Goal: Task Accomplishment & Management: Manage account settings

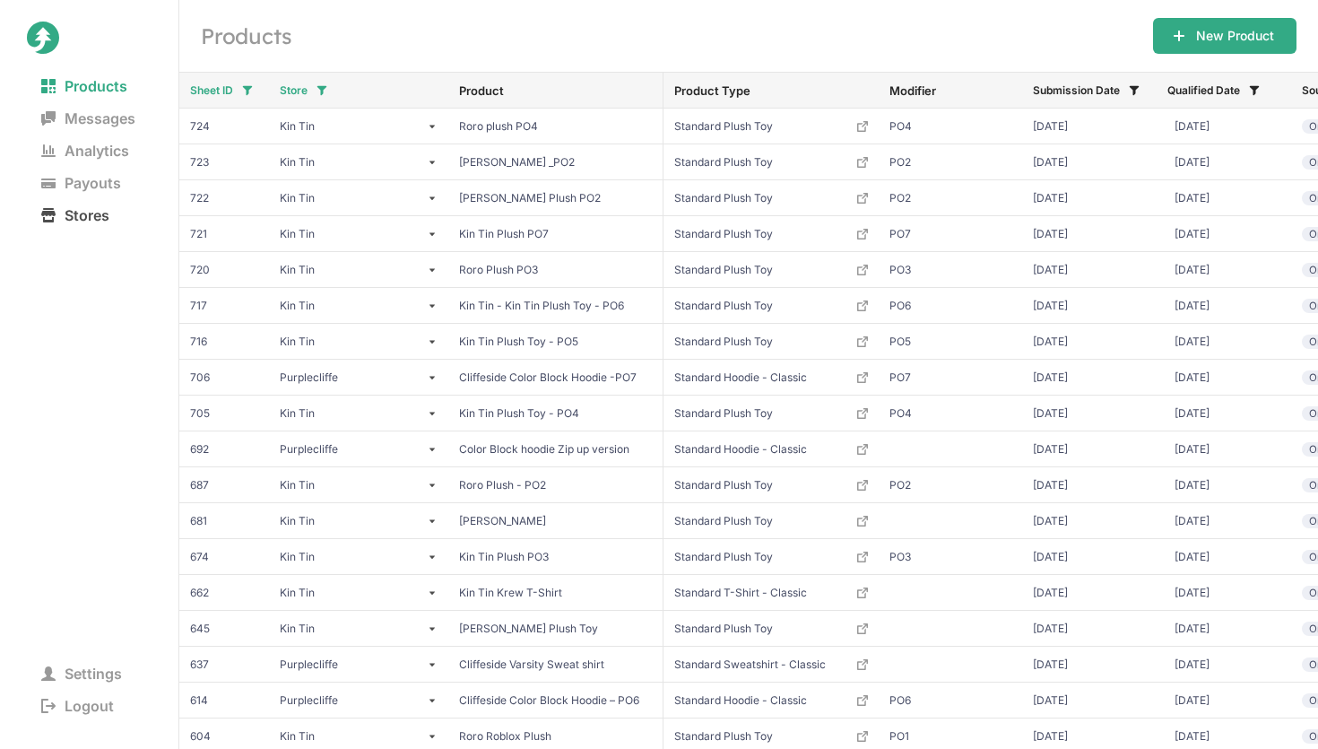
click at [105, 208] on span "Stores" at bounding box center [75, 215] width 97 height 25
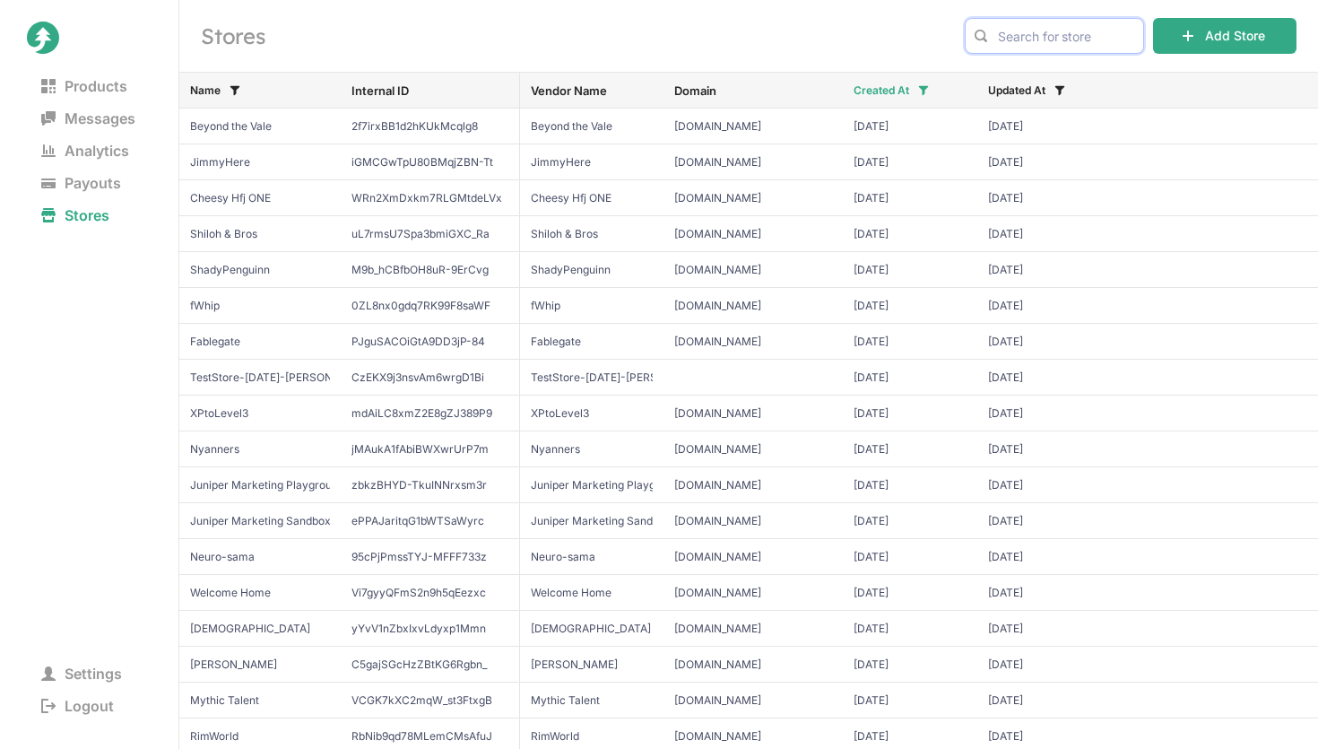
click at [1040, 29] on input "text" at bounding box center [1054, 36] width 179 height 36
click at [1034, 65] on span "Kenji" at bounding box center [1054, 74] width 149 height 18
click at [1080, 40] on input "kenji" at bounding box center [1054, 36] width 179 height 36
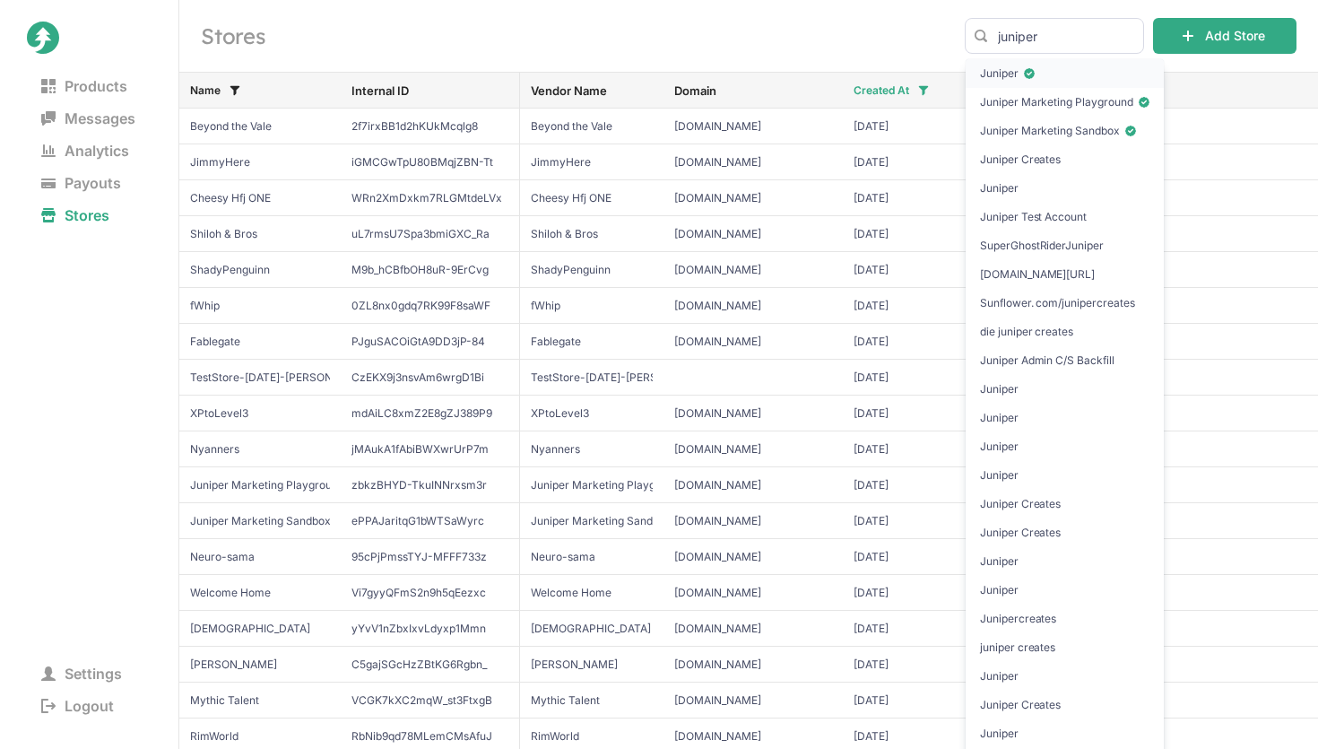
click at [1070, 75] on span "Juniper" at bounding box center [1065, 74] width 170 height 18
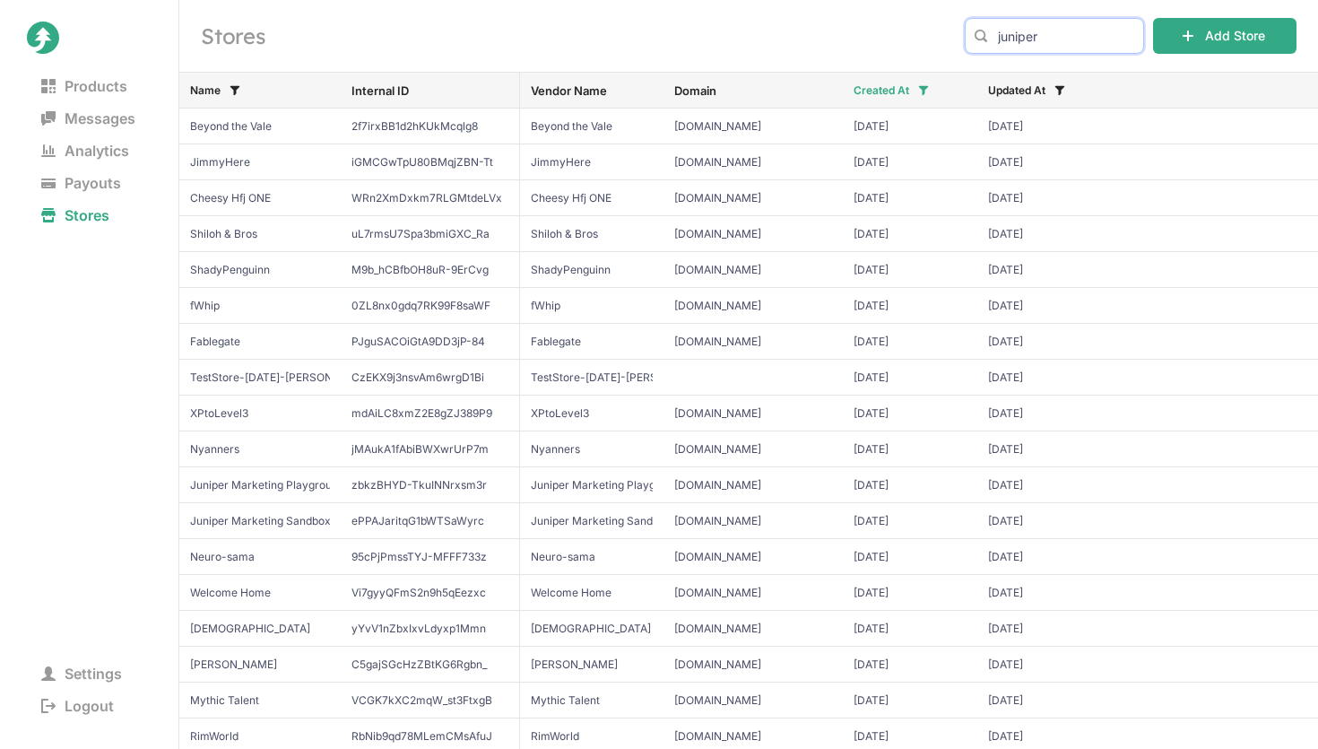
click at [1031, 33] on body "Placeholder Title Placeholder body text. Products Messages Analytics Payouts St…" at bounding box center [659, 374] width 1318 height 749
click at [888, 34] on h2 "Stores" at bounding box center [572, 36] width 743 height 29
click at [1068, 41] on input "infinite" at bounding box center [1054, 36] width 179 height 36
click at [1046, 68] on span "Infinite" at bounding box center [1054, 74] width 149 height 18
click at [1094, 31] on input "infinite" at bounding box center [1054, 36] width 179 height 36
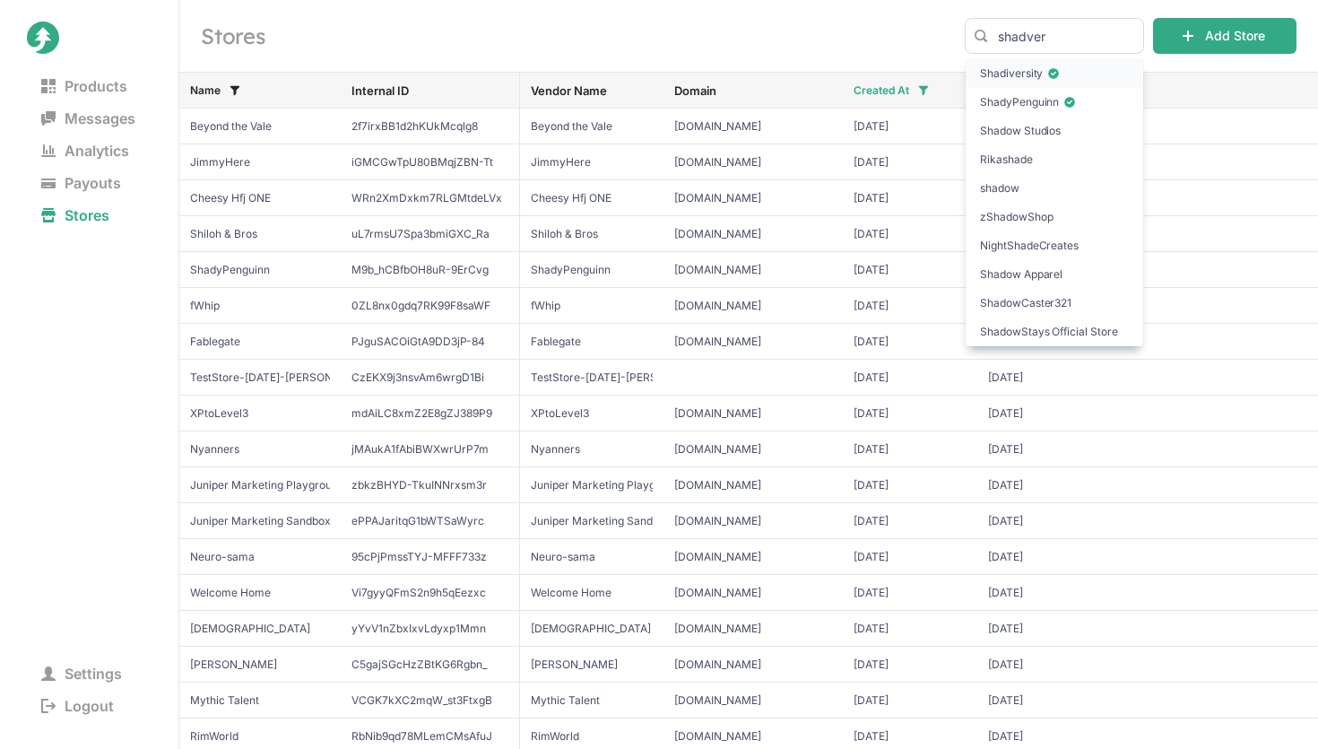
click at [1075, 72] on span "Shadiversity" at bounding box center [1054, 74] width 149 height 18
click at [1020, 30] on input "shadver" at bounding box center [1054, 36] width 179 height 36
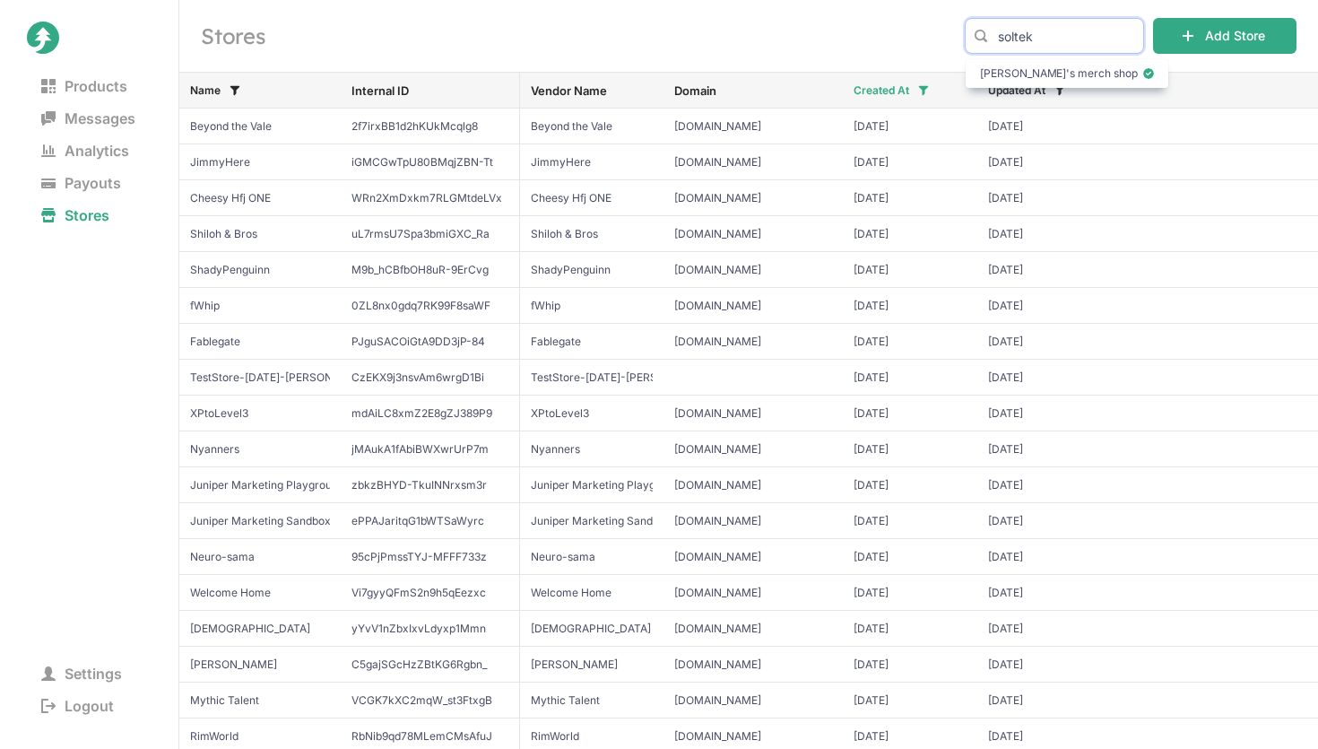
type input "soltek"
click at [858, 17] on div "Stores soltek Add Store" at bounding box center [748, 36] width 1139 height 72
click at [222, 92] on button "Name" at bounding box center [213, 90] width 75 height 29
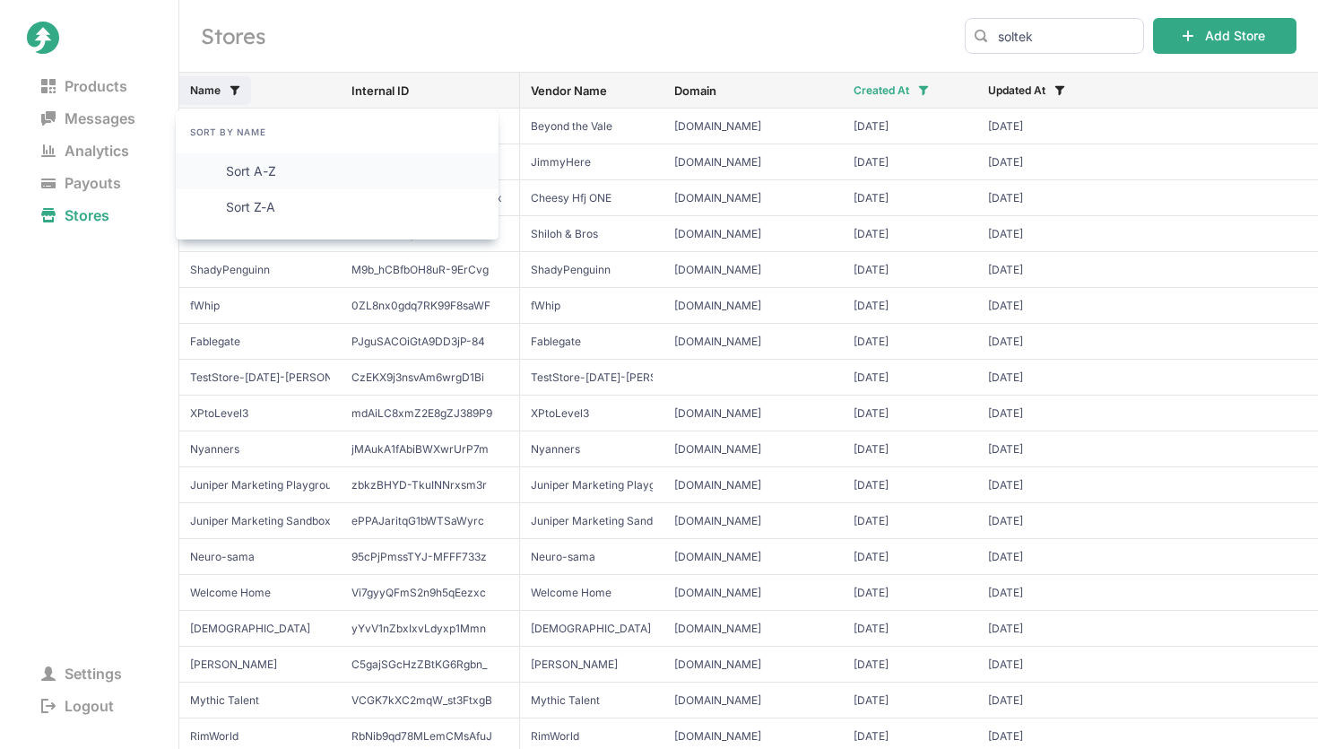
click at [239, 175] on span "Sort A-Z" at bounding box center [350, 171] width 248 height 18
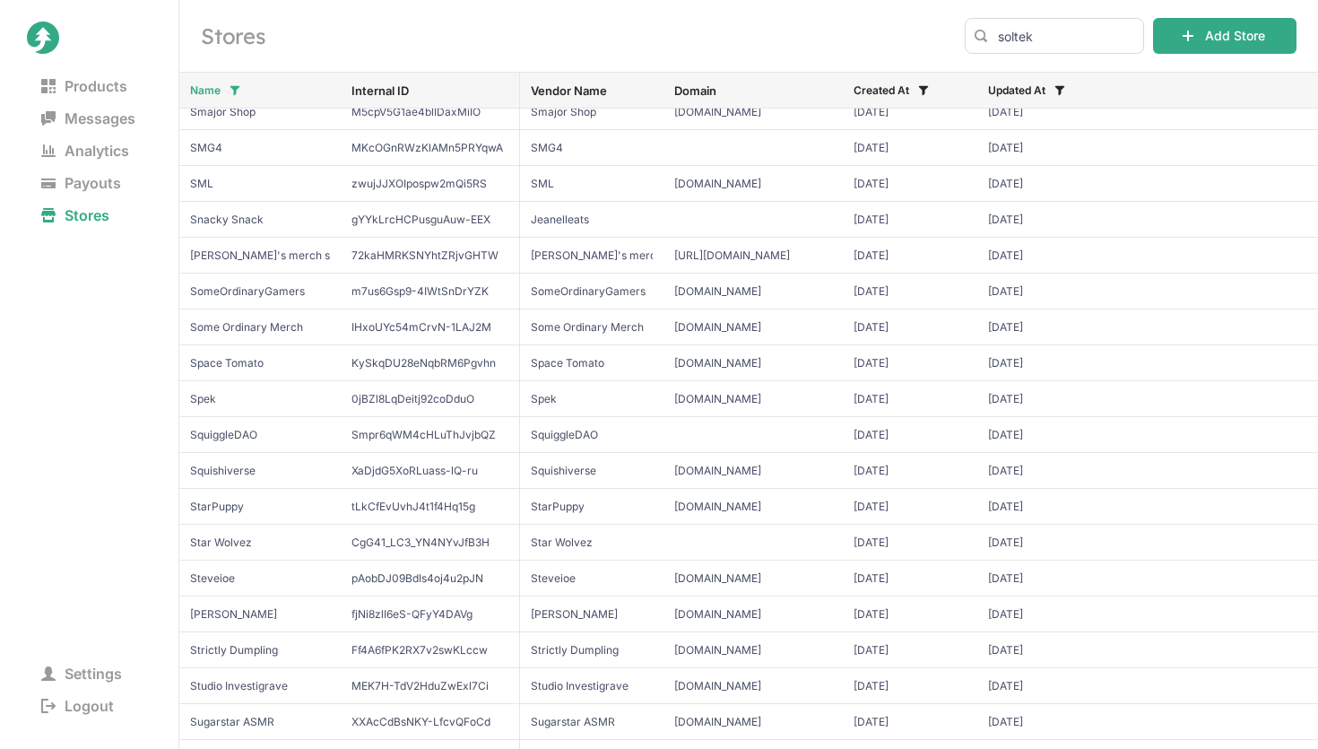
scroll to position [8446, 0]
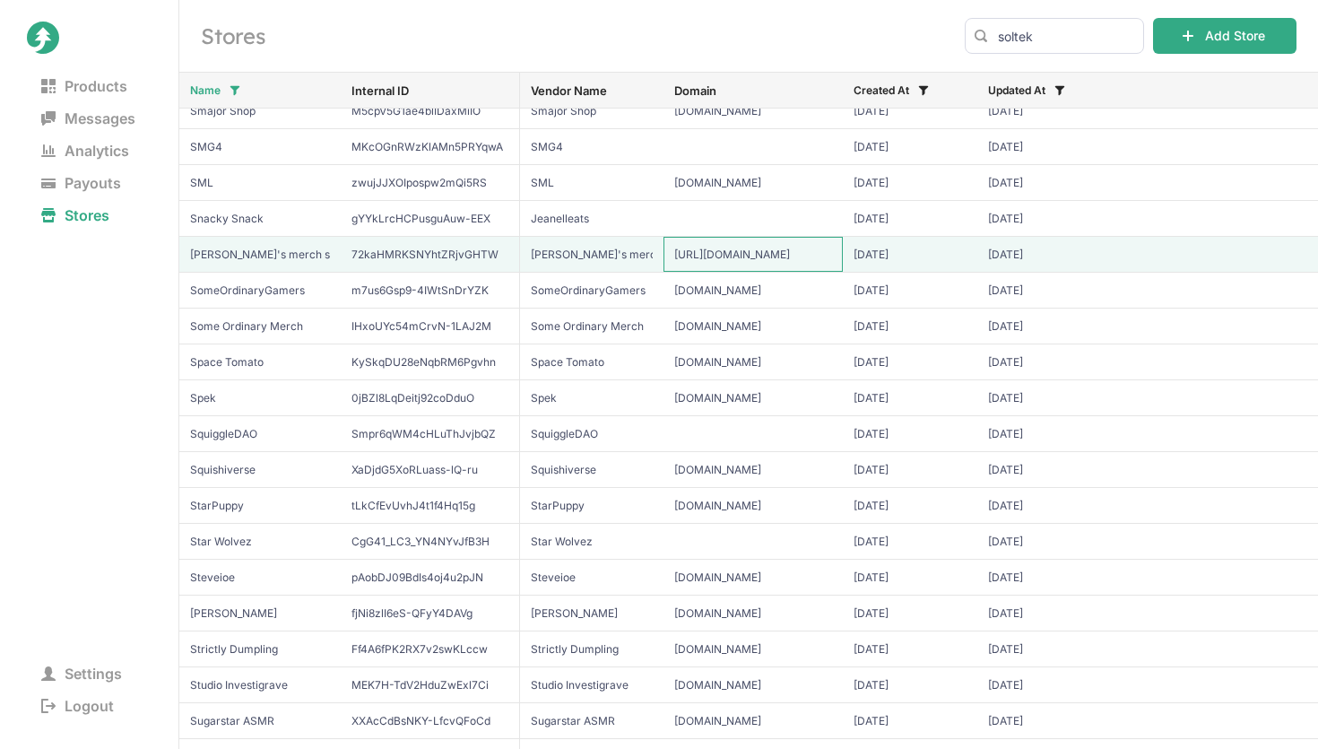
click at [740, 256] on input "http://soltekmerch.junipercreates.com/" at bounding box center [753, 254] width 179 height 35
type input "soltekmerch.junipercreates.com/"
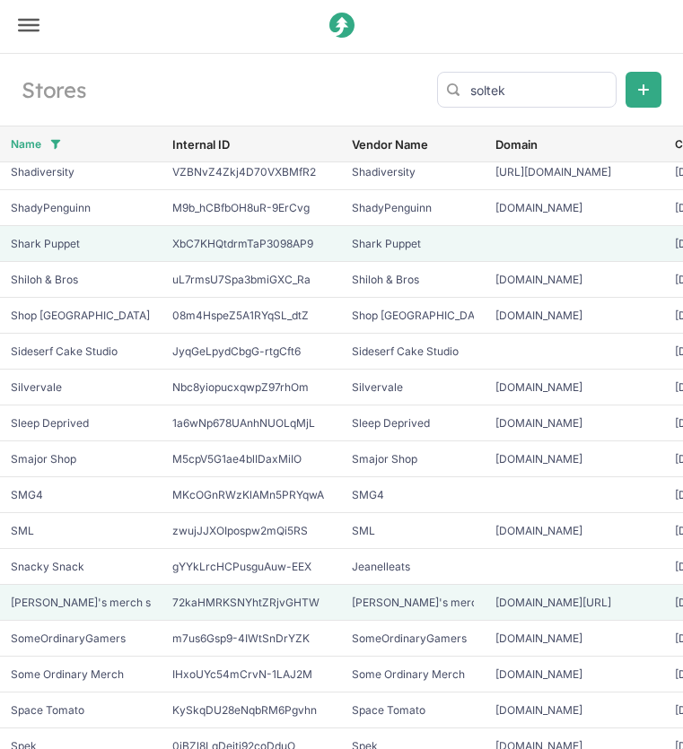
scroll to position [8109, 0]
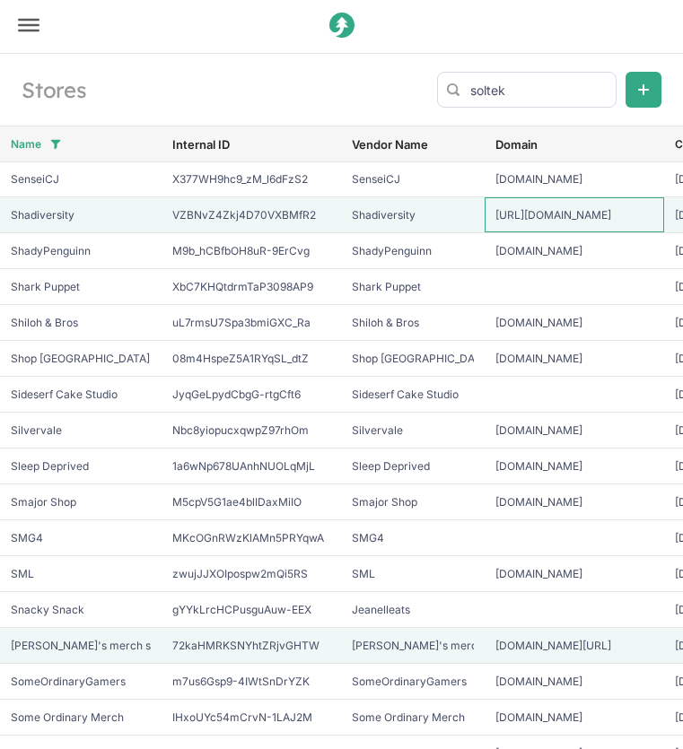
click at [558, 214] on input "https://shadiversity.hellojuniper.com/" at bounding box center [573, 214] width 179 height 35
click at [531, 215] on input "https://shadiversity.hellojuniper.com/" at bounding box center [573, 214] width 179 height 35
type input "shadiversity.hellojuniper.com/"
click at [531, 215] on input "shadiversity.hellojuniper.com/" at bounding box center [573, 214] width 179 height 35
type input "shadiversity.hellojuniper.com"
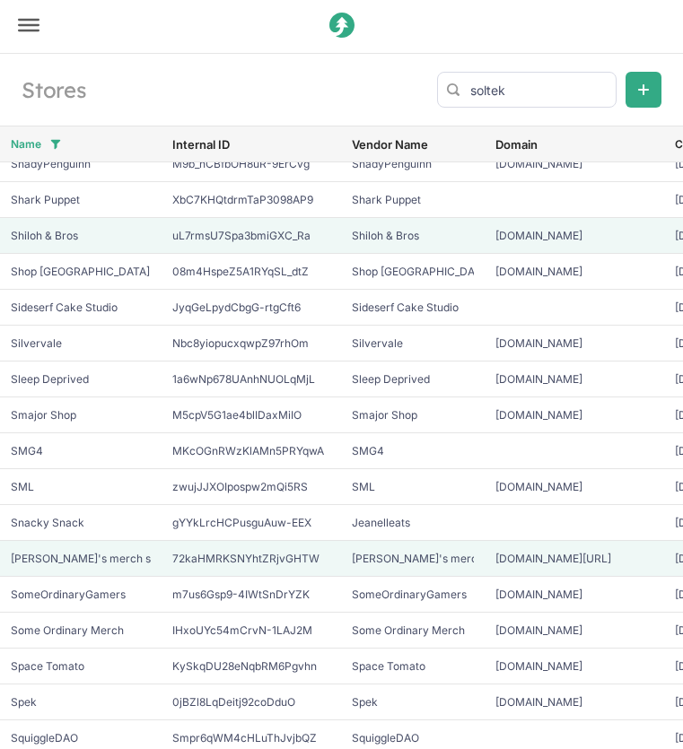
scroll to position [8209, 0]
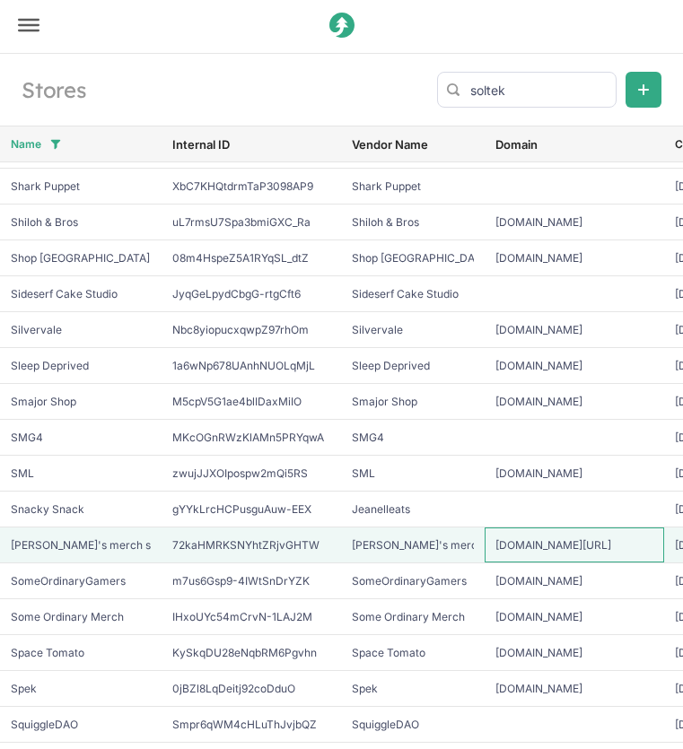
click at [606, 540] on input "soltekmerch.junipercreates.com/" at bounding box center [573, 544] width 179 height 35
type input "soltekmerch.junipercreates.com"
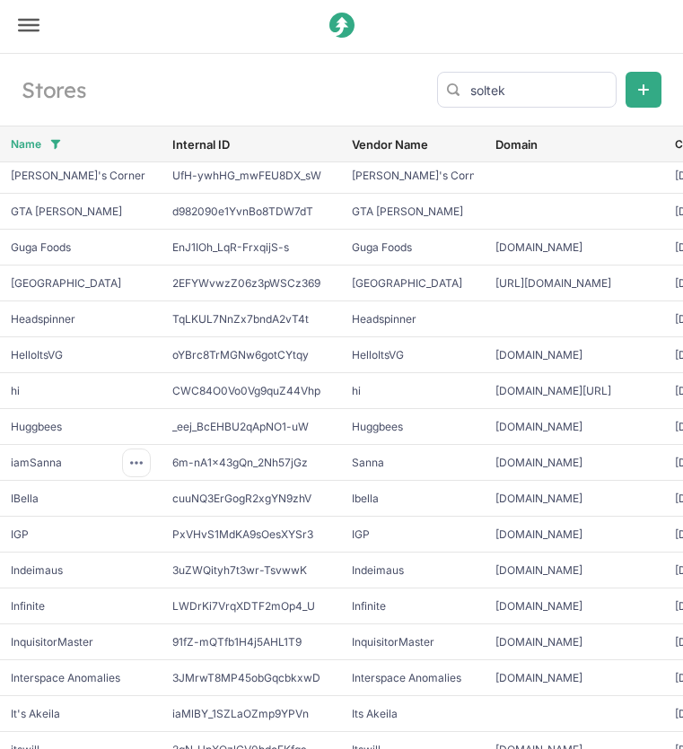
scroll to position [3554, 0]
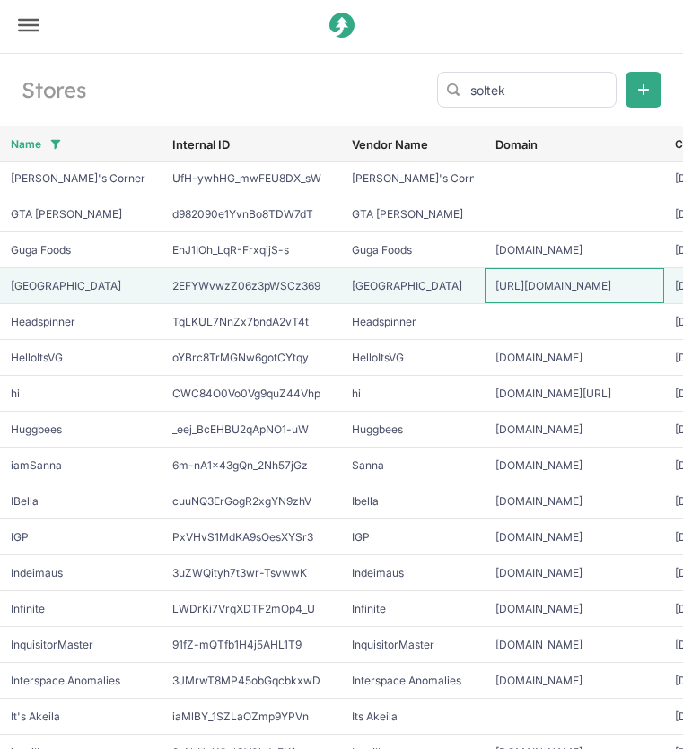
click at [567, 288] on input "https://shop.habbo.com/" at bounding box center [573, 285] width 179 height 35
type input "shop.habbo.com"
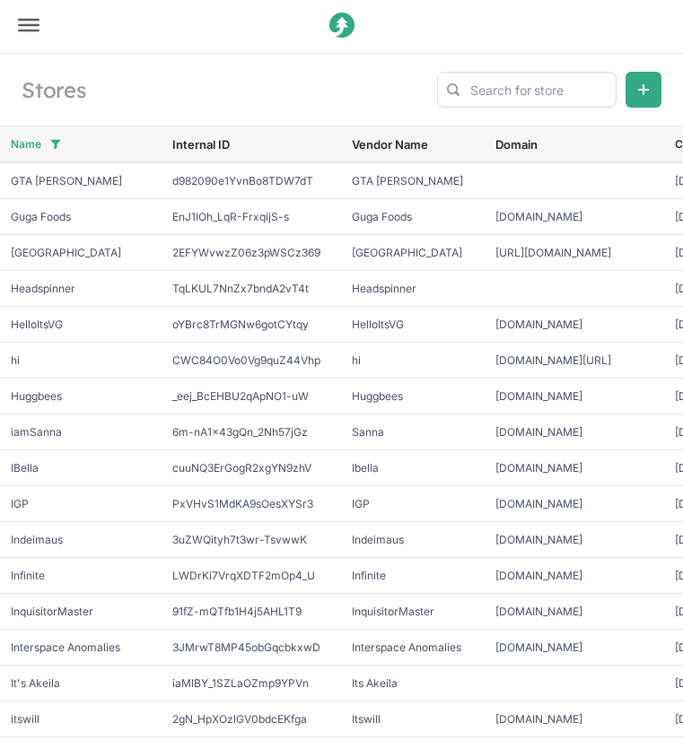
scroll to position [3683, 0]
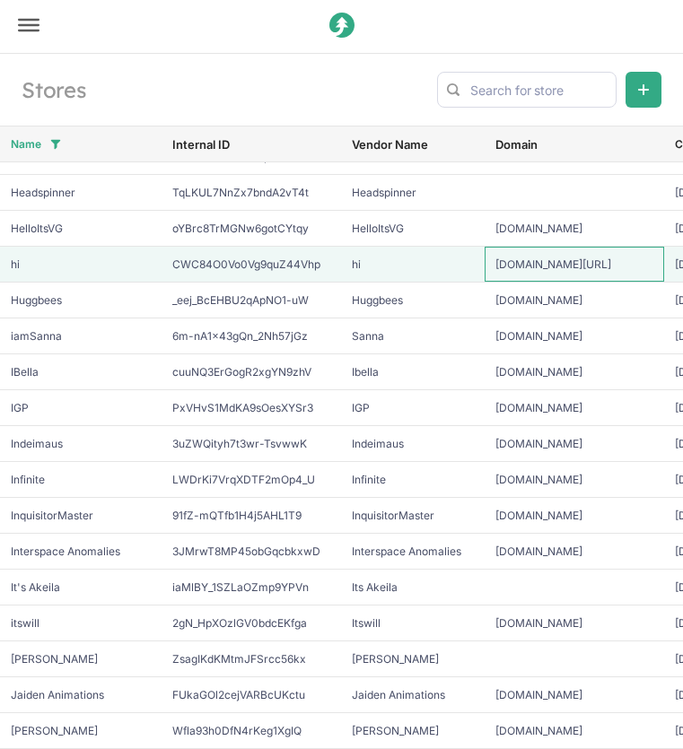
click at [607, 263] on input "hi.junipercreates.com/" at bounding box center [573, 264] width 179 height 35
type input "hi.junipercreates.com"
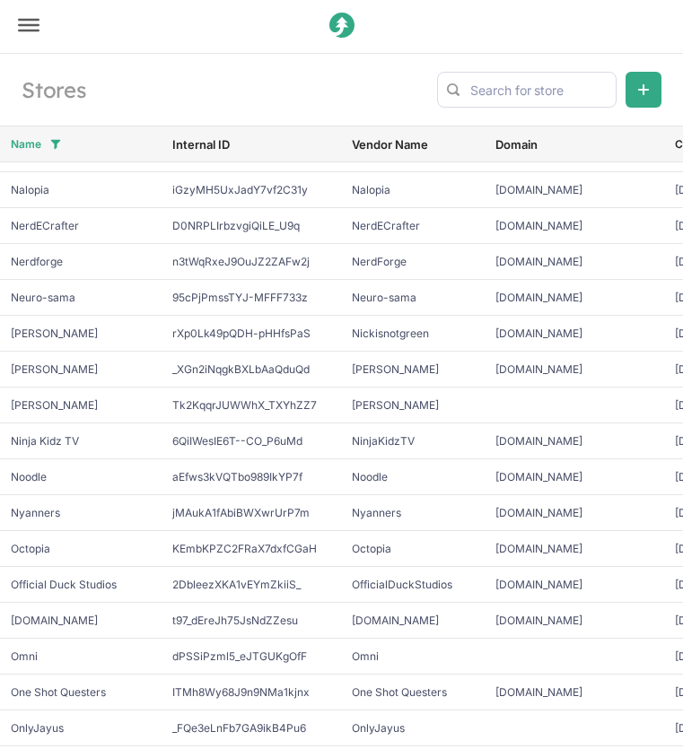
scroll to position [6416, 0]
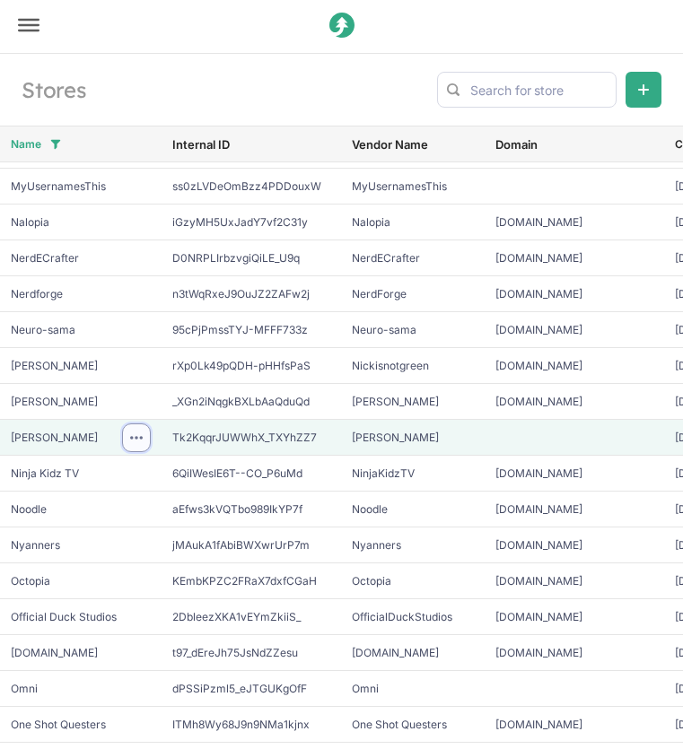
click at [139, 432] on icon at bounding box center [136, 437] width 13 height 13
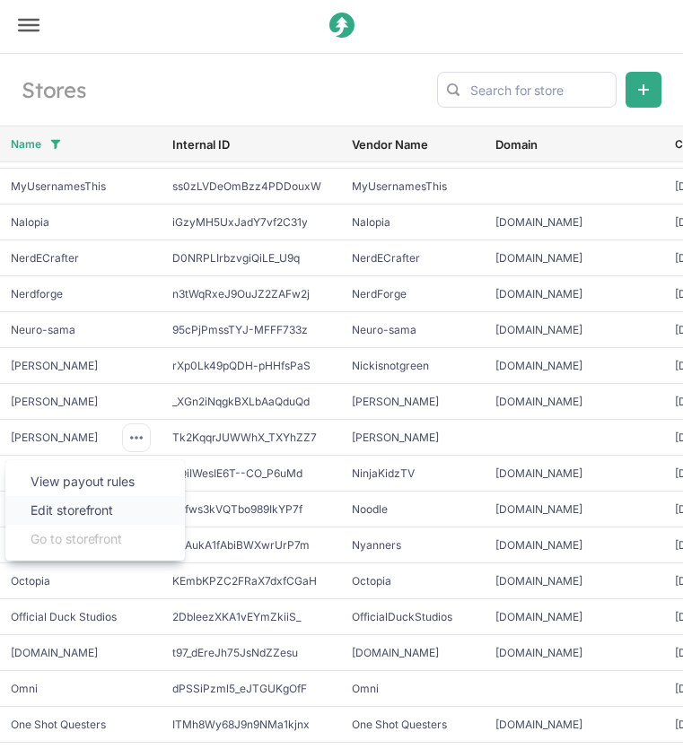
click at [141, 508] on span "Edit storefront" at bounding box center [94, 510] width 129 height 18
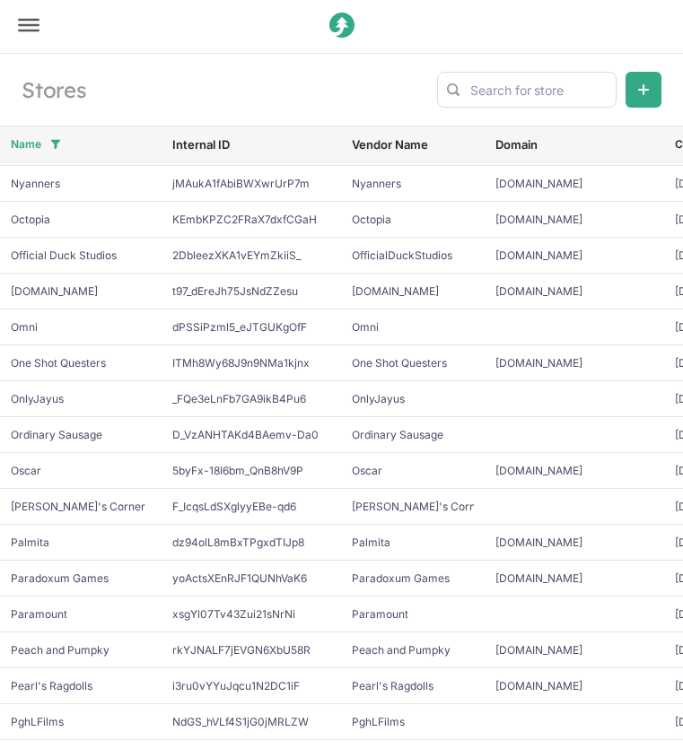
scroll to position [6781, 0]
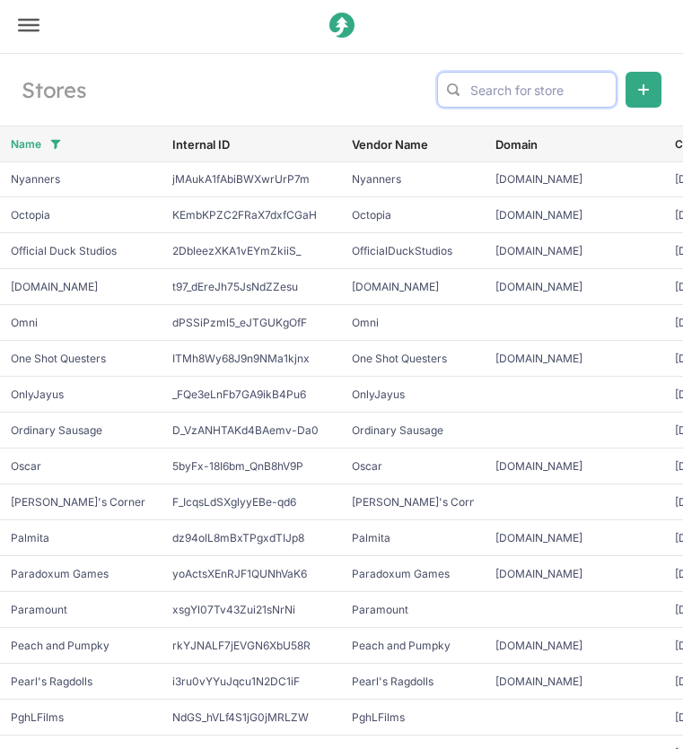
click at [533, 91] on input "text" at bounding box center [526, 90] width 179 height 36
type input "habbo"
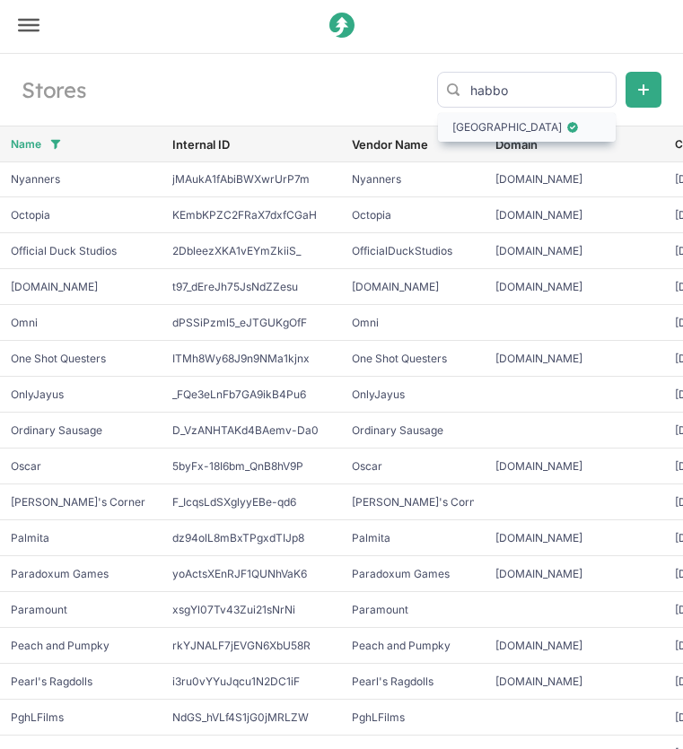
click at [537, 125] on span "[GEOGRAPHIC_DATA]" at bounding box center [526, 127] width 149 height 18
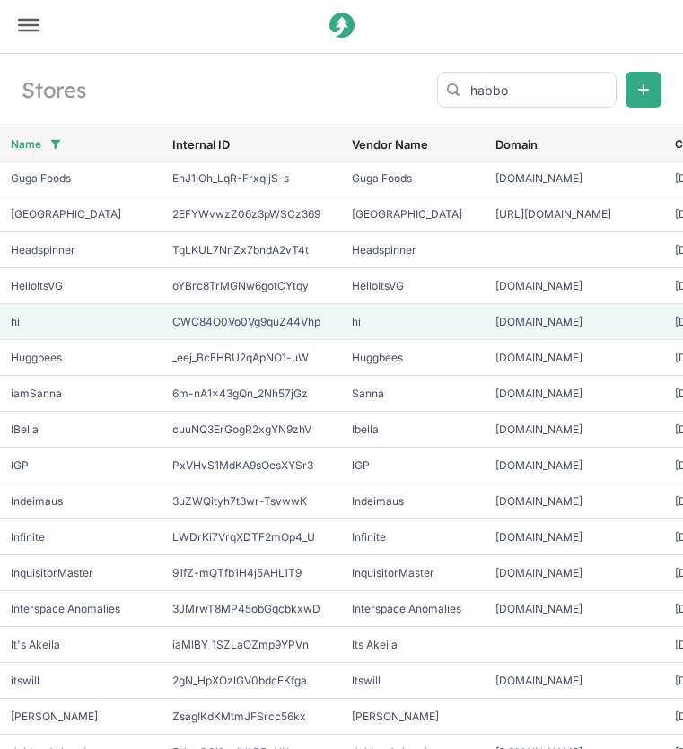
scroll to position [3387, 0]
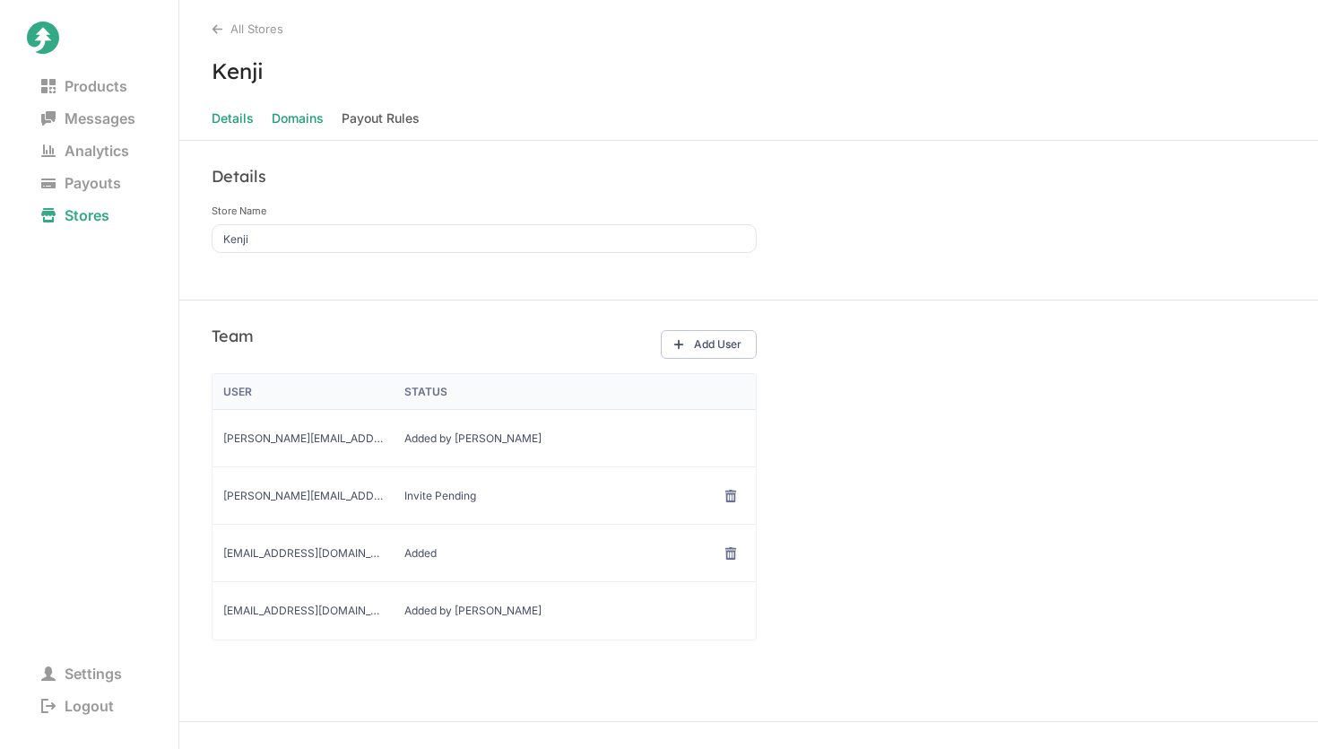
click at [292, 117] on span "Domains" at bounding box center [298, 118] width 52 height 25
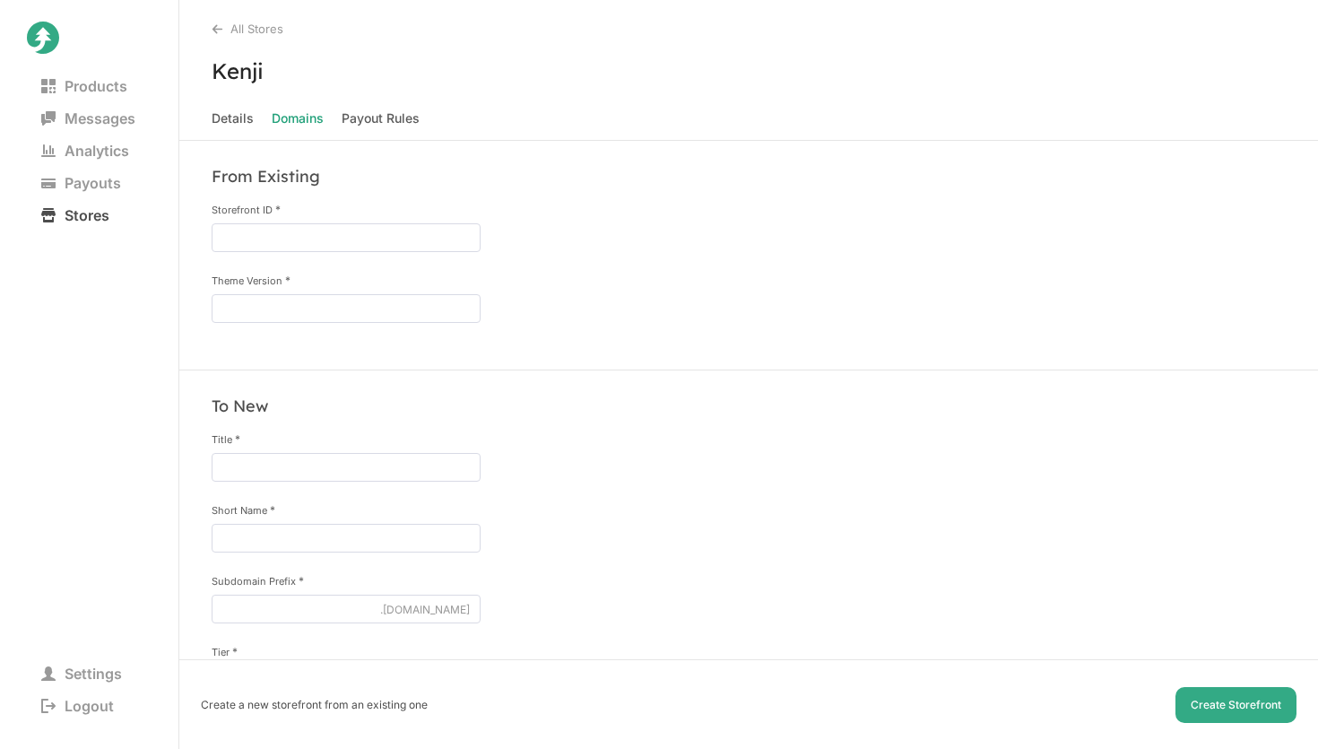
click at [87, 212] on span "Stores" at bounding box center [75, 215] width 97 height 25
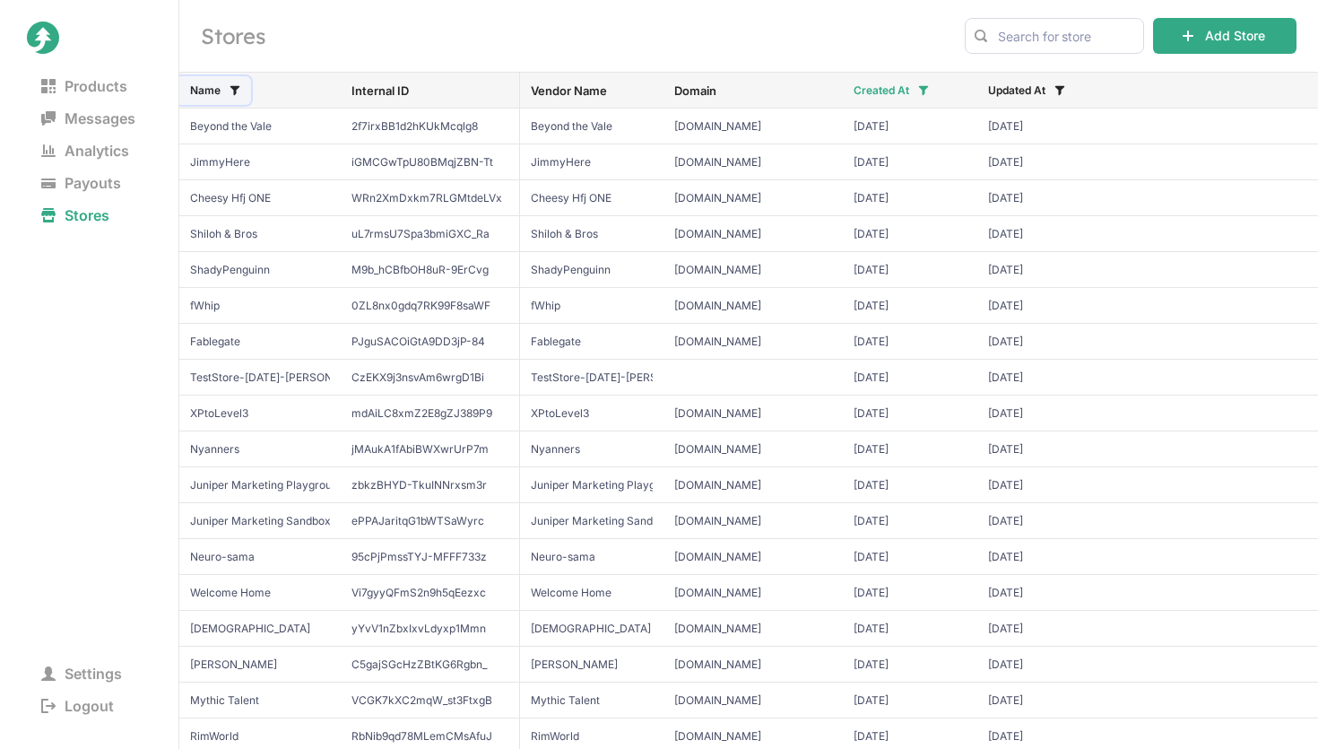
click at [227, 91] on button "Name" at bounding box center [213, 90] width 75 height 29
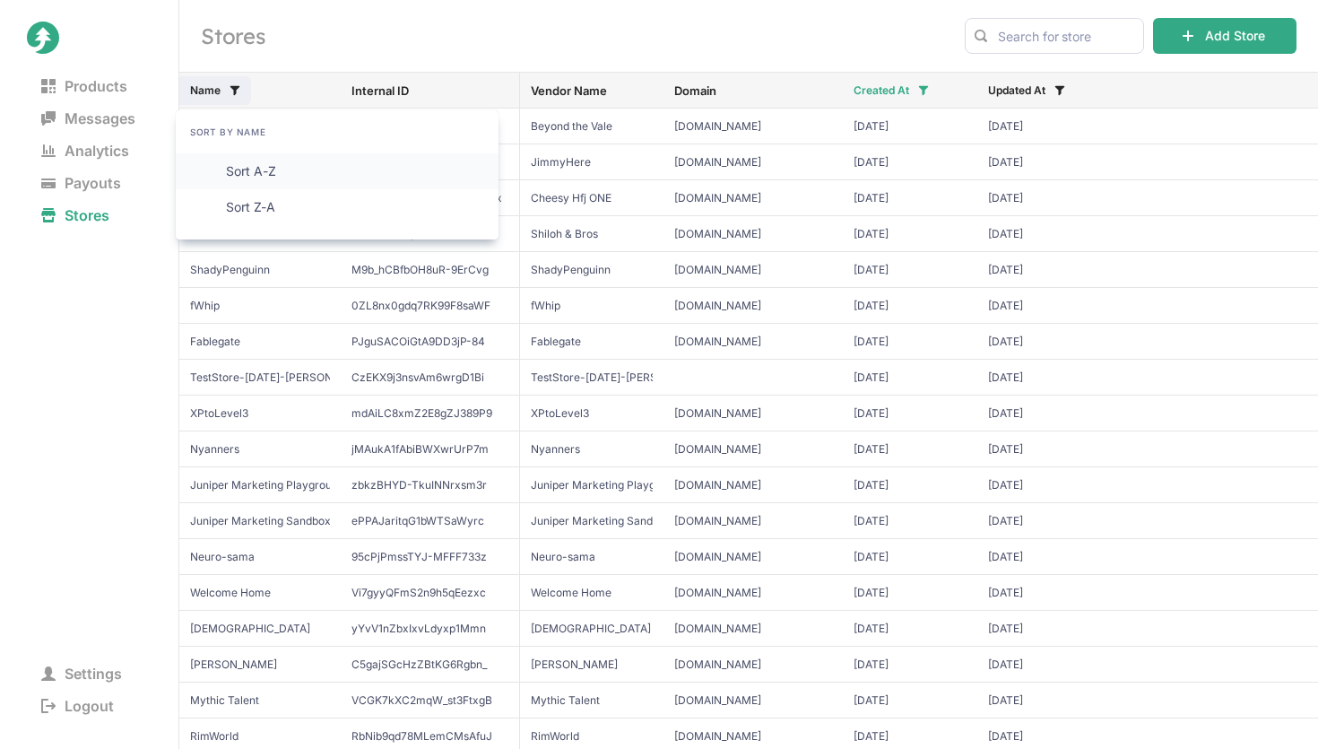
click at [280, 170] on span "Sort A-Z" at bounding box center [350, 171] width 248 height 18
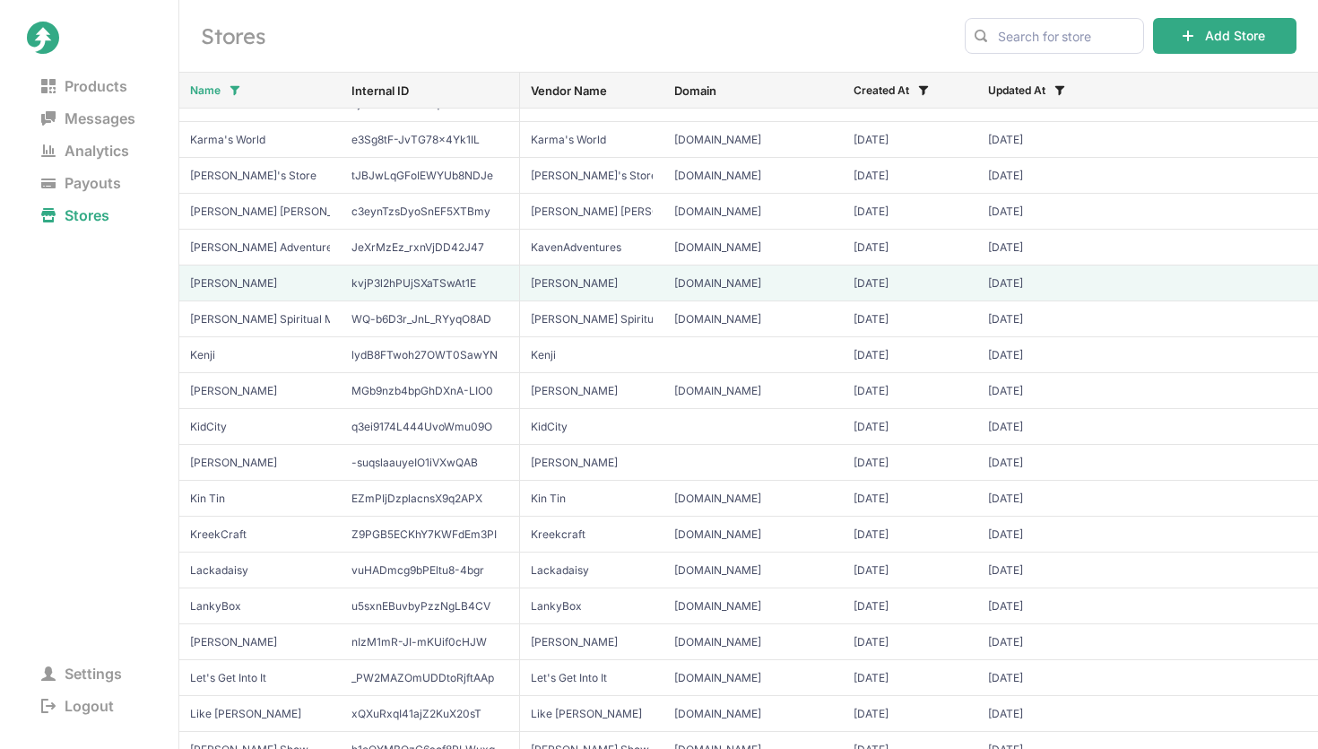
scroll to position [4584, 0]
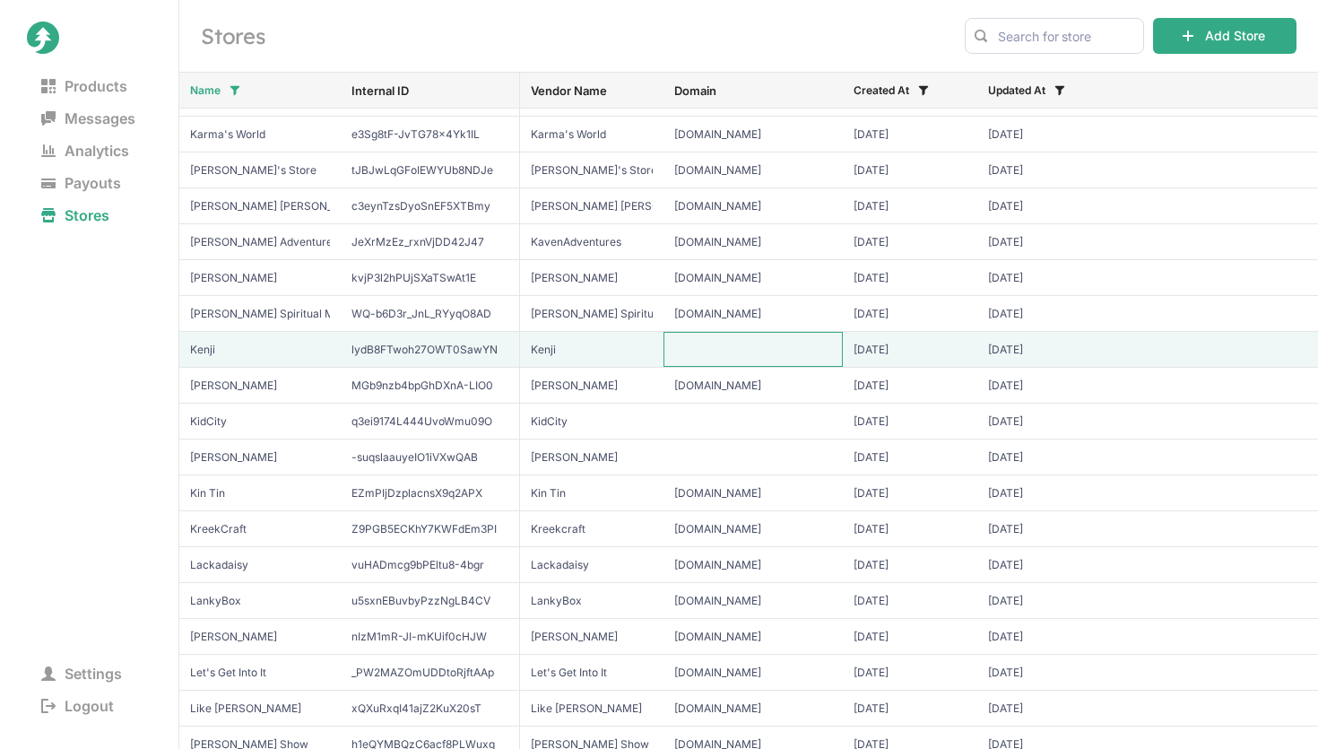
click at [711, 355] on input "text" at bounding box center [753, 349] width 179 height 35
type input "sunkenji.junipercreates.com"
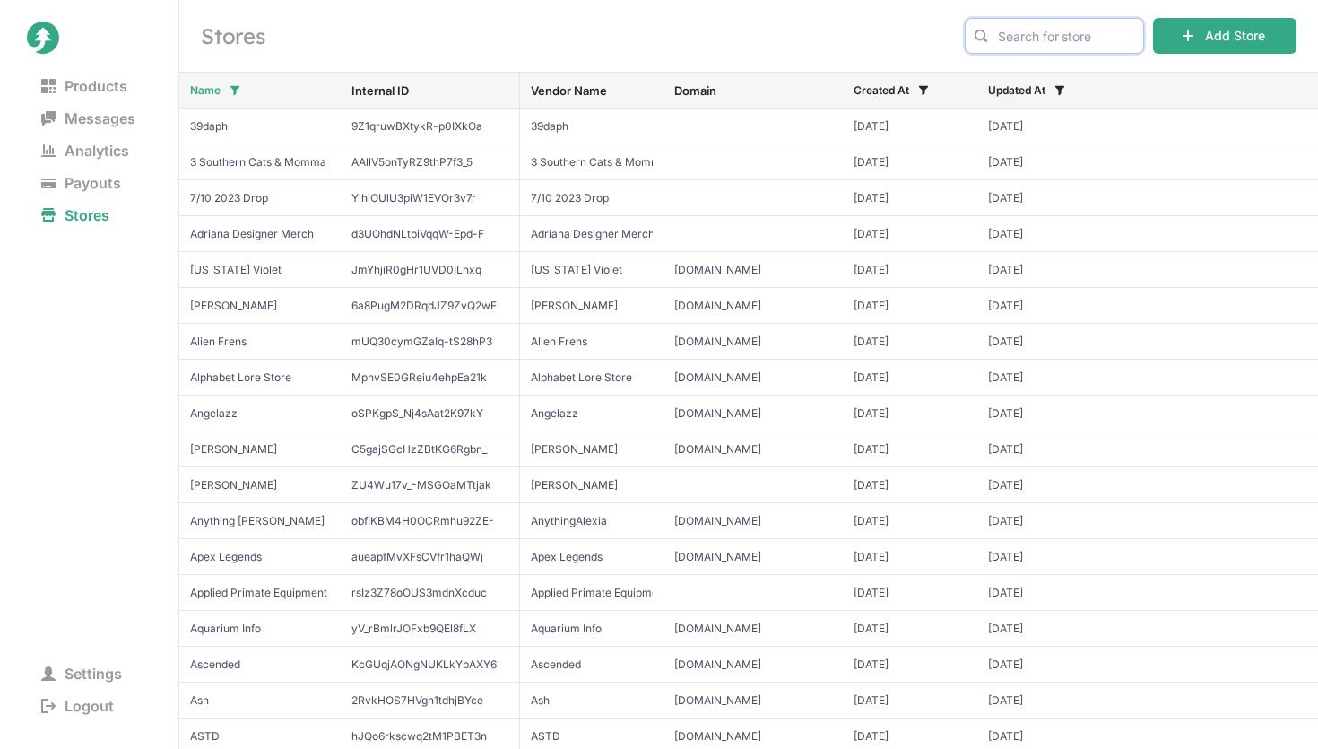
click at [1035, 44] on input "text" at bounding box center [1054, 36] width 179 height 36
type input "kenji"
click at [1043, 77] on span "Kenji" at bounding box center [1054, 74] width 149 height 18
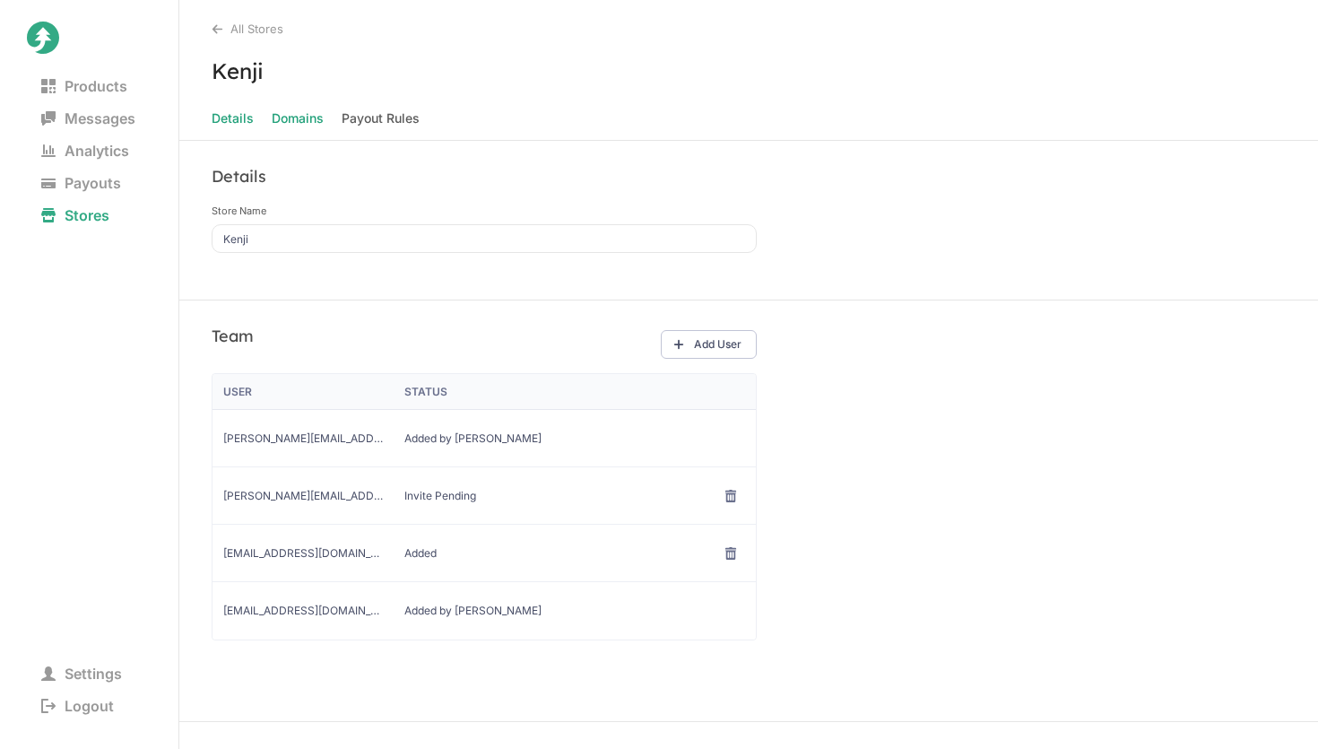
click at [301, 116] on span "Domains" at bounding box center [298, 118] width 52 height 25
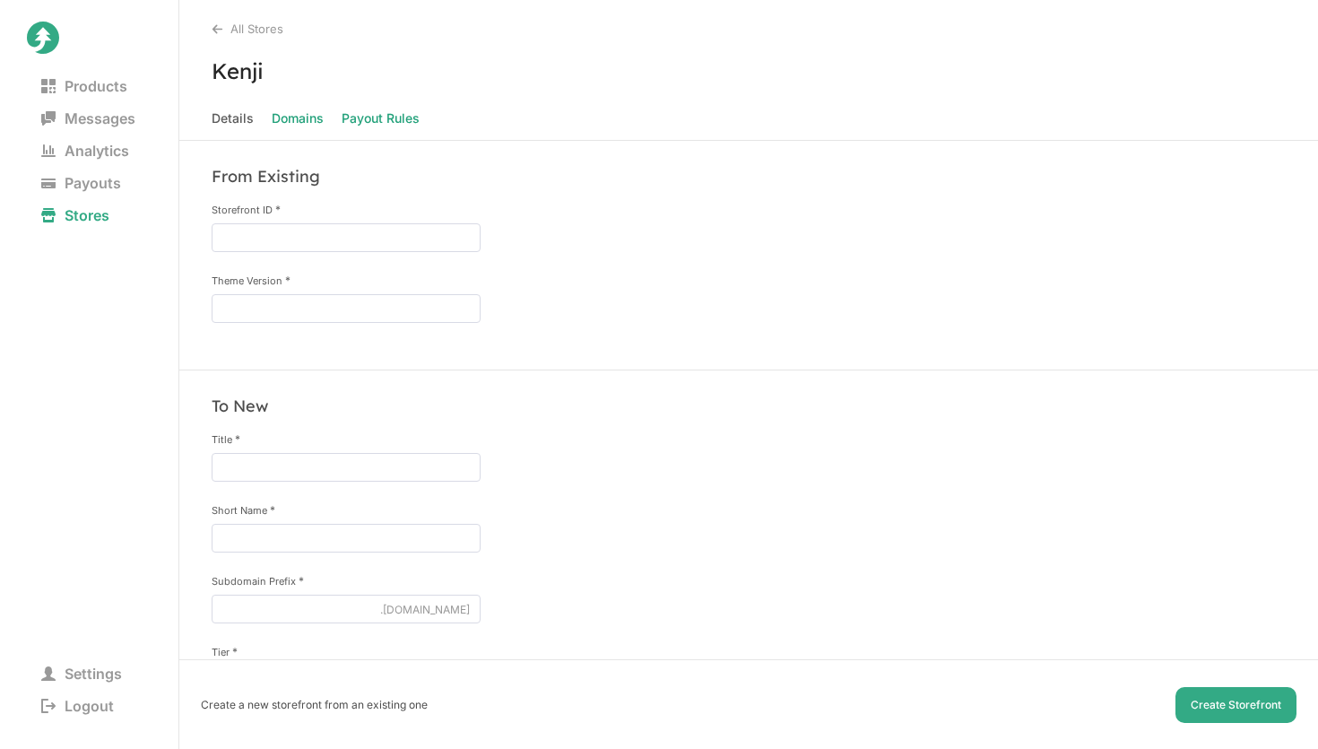
click at [367, 119] on Rules "Payout Rules" at bounding box center [381, 118] width 78 height 25
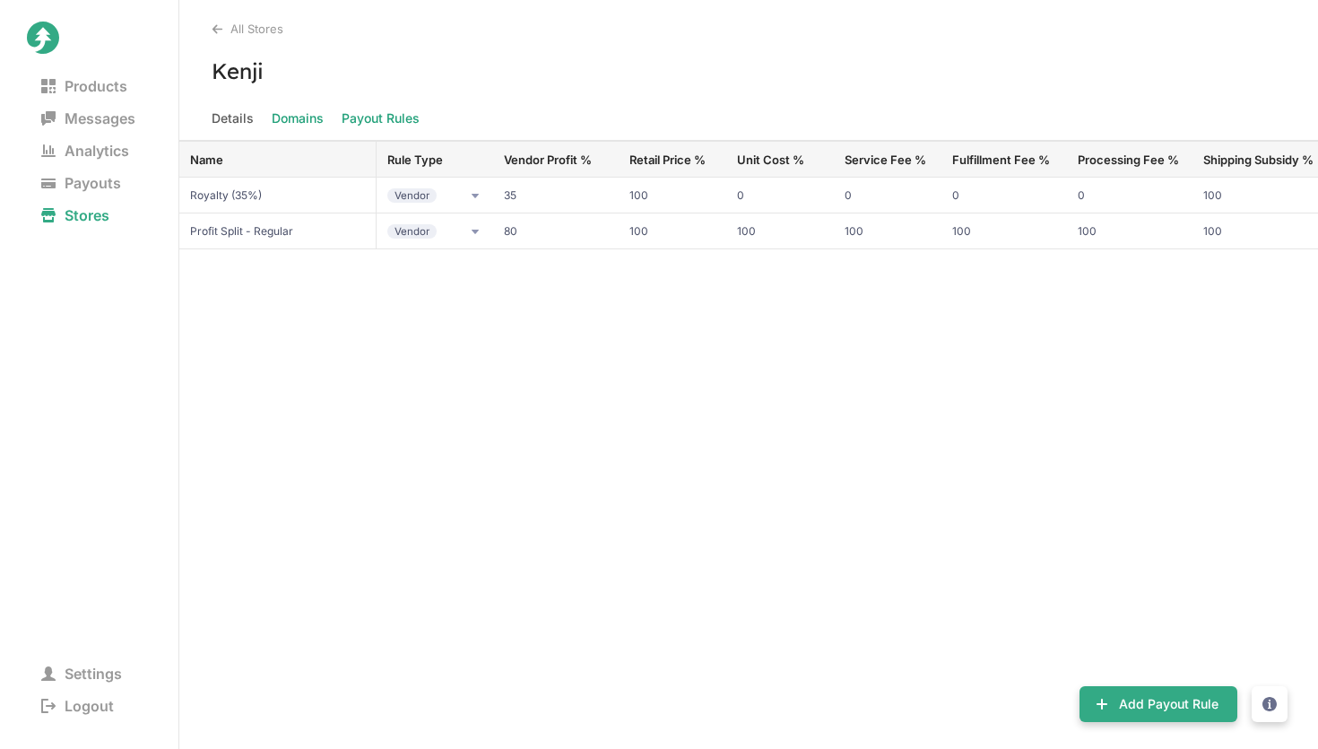
click at [277, 117] on span "Domains" at bounding box center [298, 118] width 52 height 25
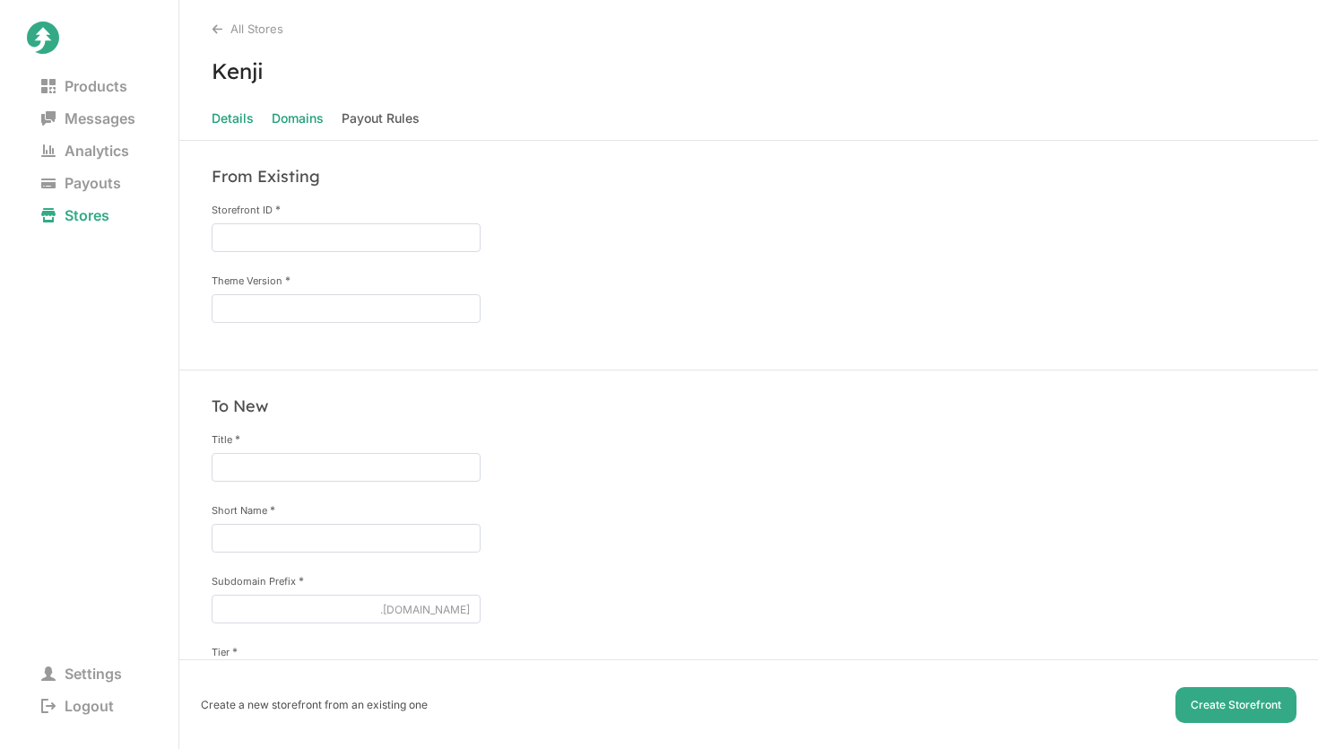
click at [241, 114] on span "Details" at bounding box center [233, 118] width 42 height 25
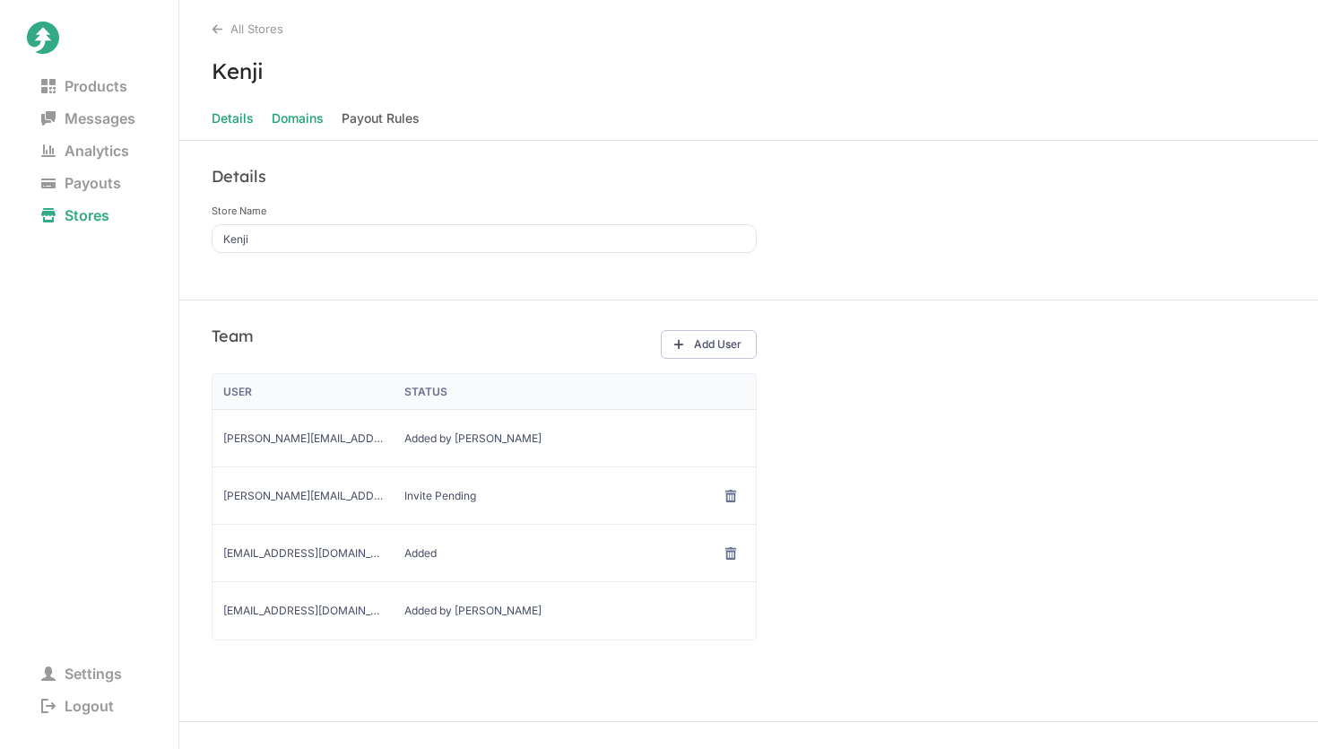
click at [303, 121] on span "Domains" at bounding box center [298, 118] width 52 height 25
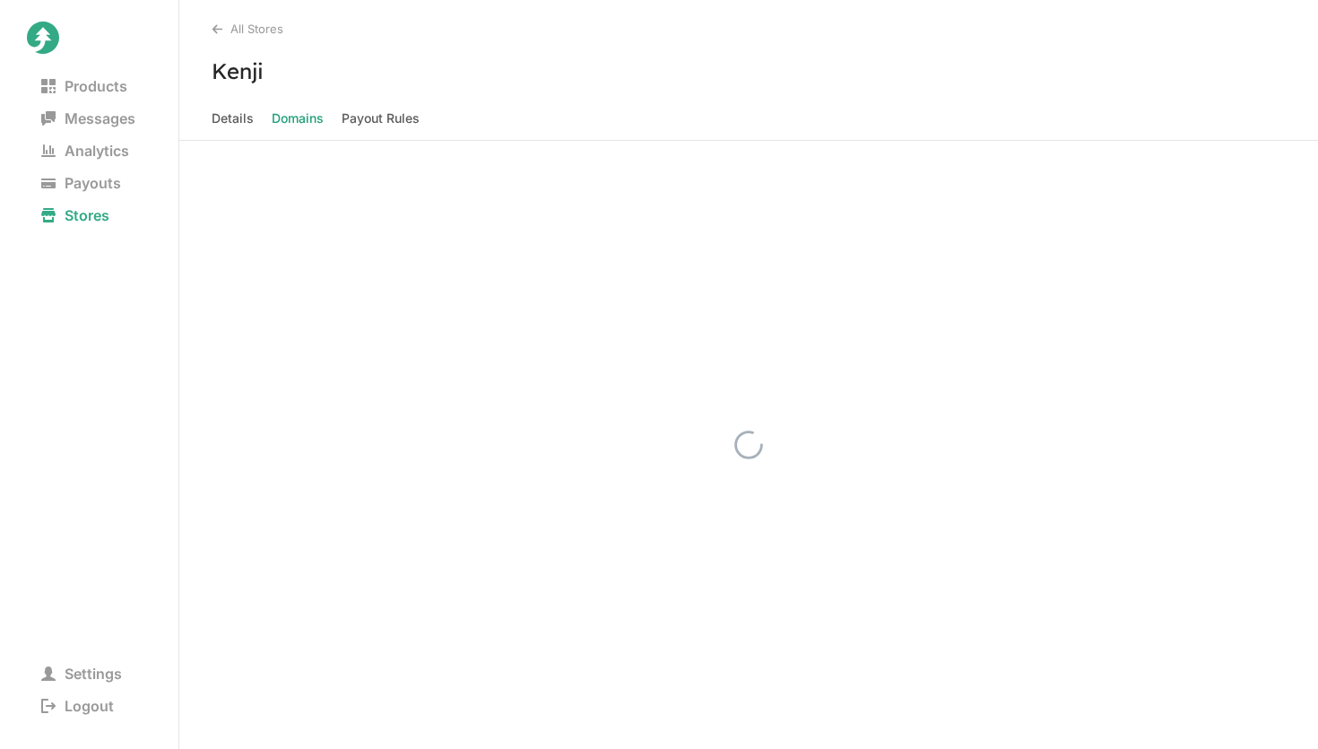
click at [222, 25] on icon at bounding box center [218, 29] width 12 height 12
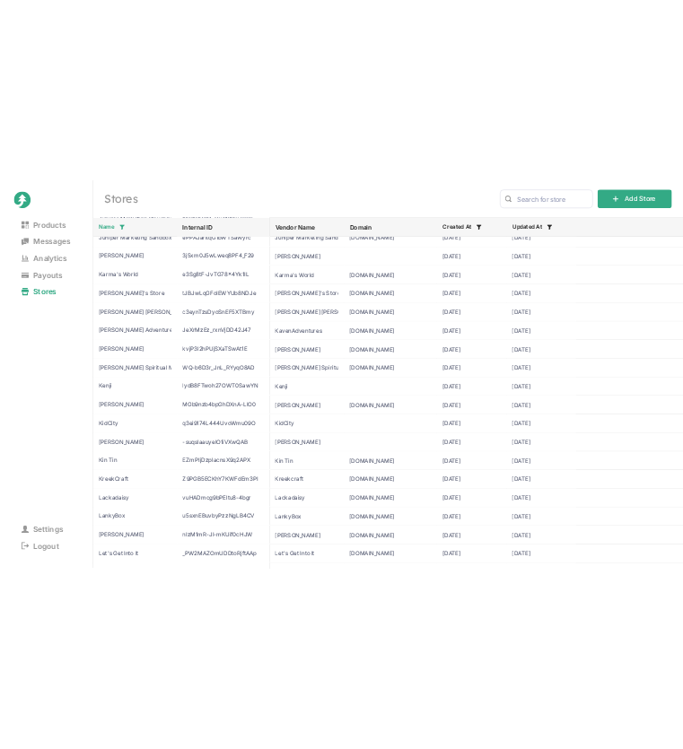
scroll to position [4547, 0]
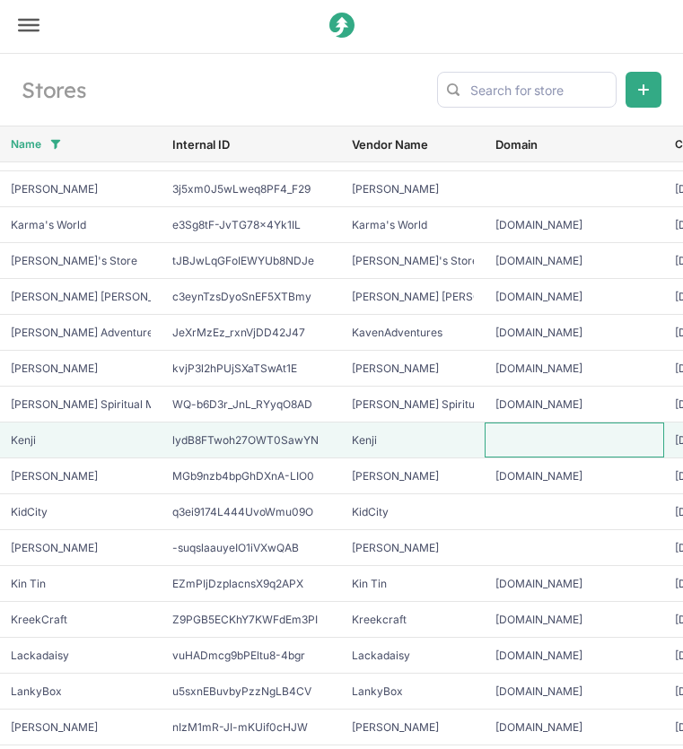
click at [534, 438] on input "text" at bounding box center [573, 439] width 179 height 35
type input "sunkenji.junipercreates.com"
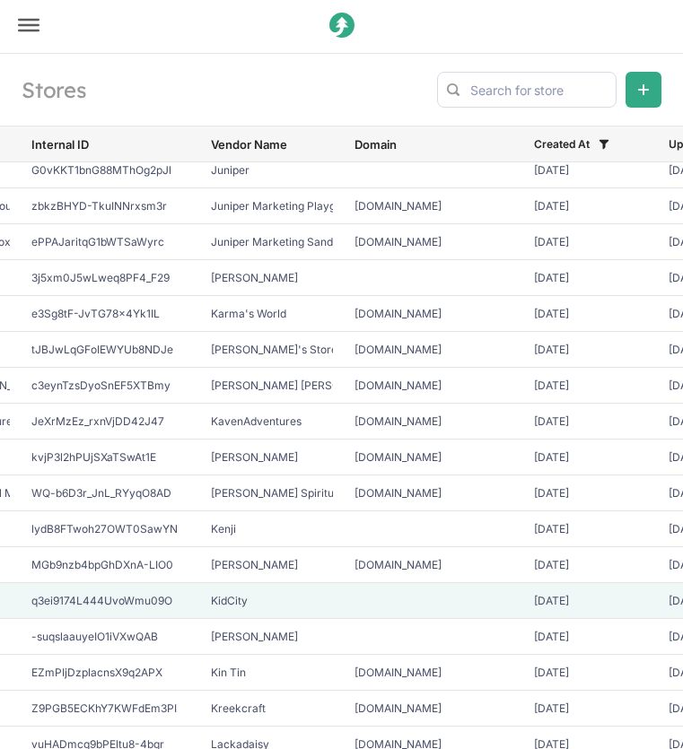
scroll to position [4459, 0]
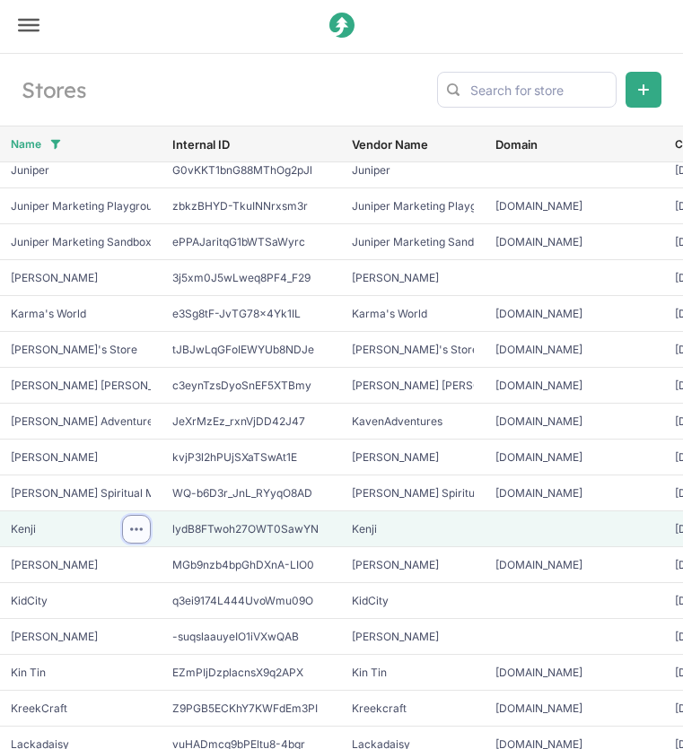
click at [142, 520] on button at bounding box center [136, 529] width 29 height 29
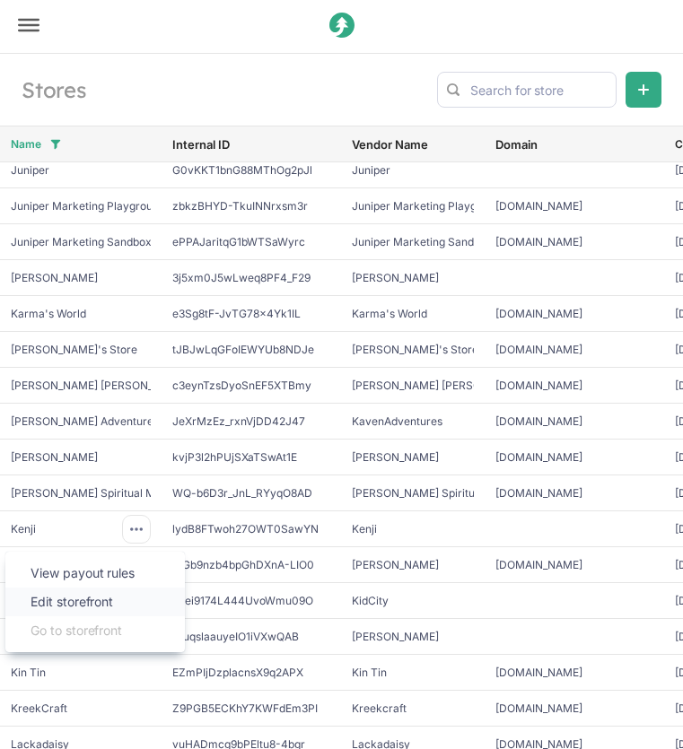
click at [132, 605] on span "Edit storefront" at bounding box center [94, 602] width 129 height 18
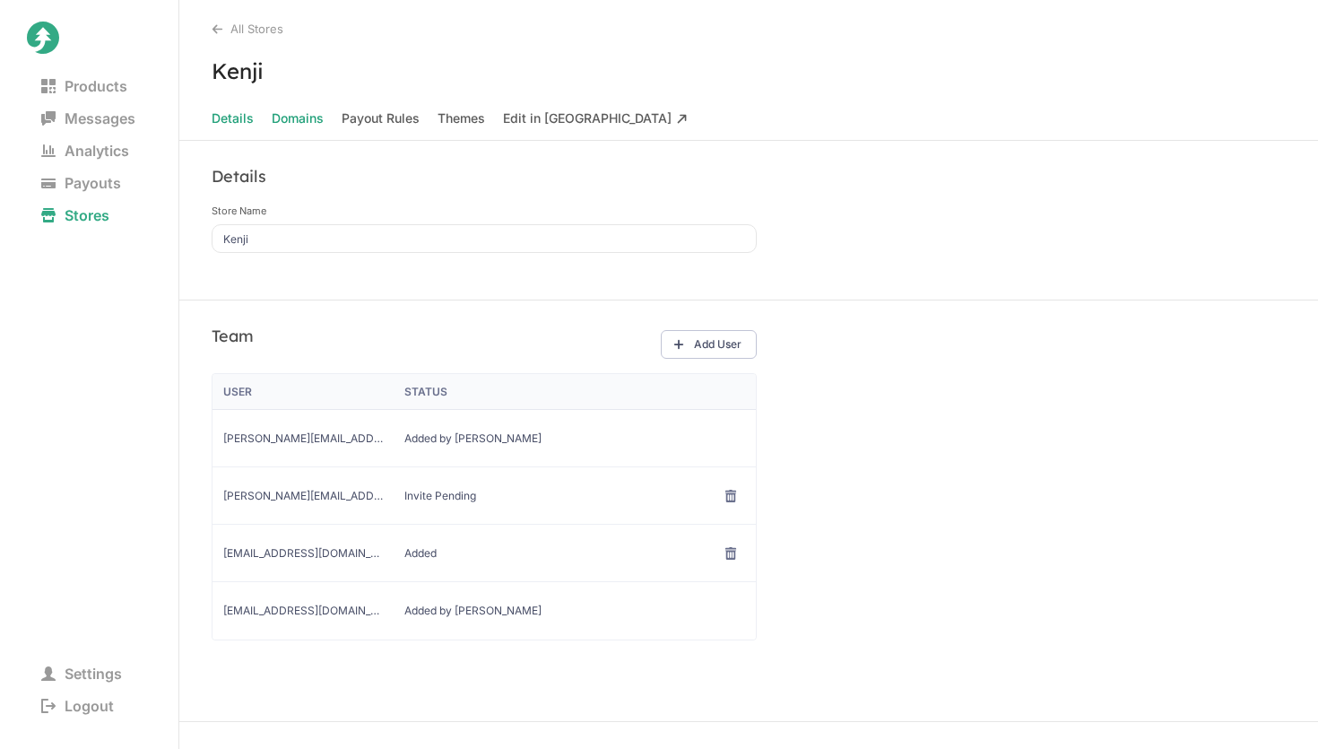
click at [302, 121] on span "Domains" at bounding box center [298, 118] width 52 height 25
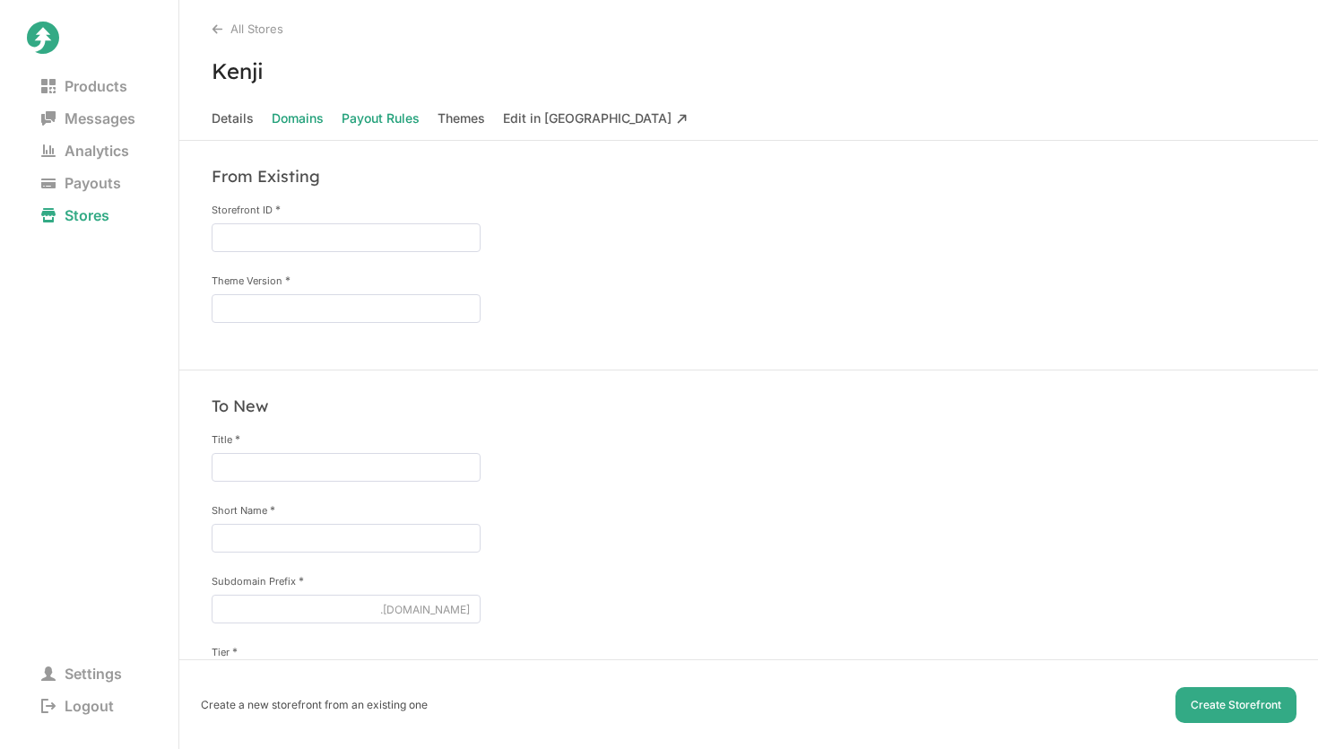
click at [392, 118] on Rules "Payout Rules" at bounding box center [381, 118] width 78 height 25
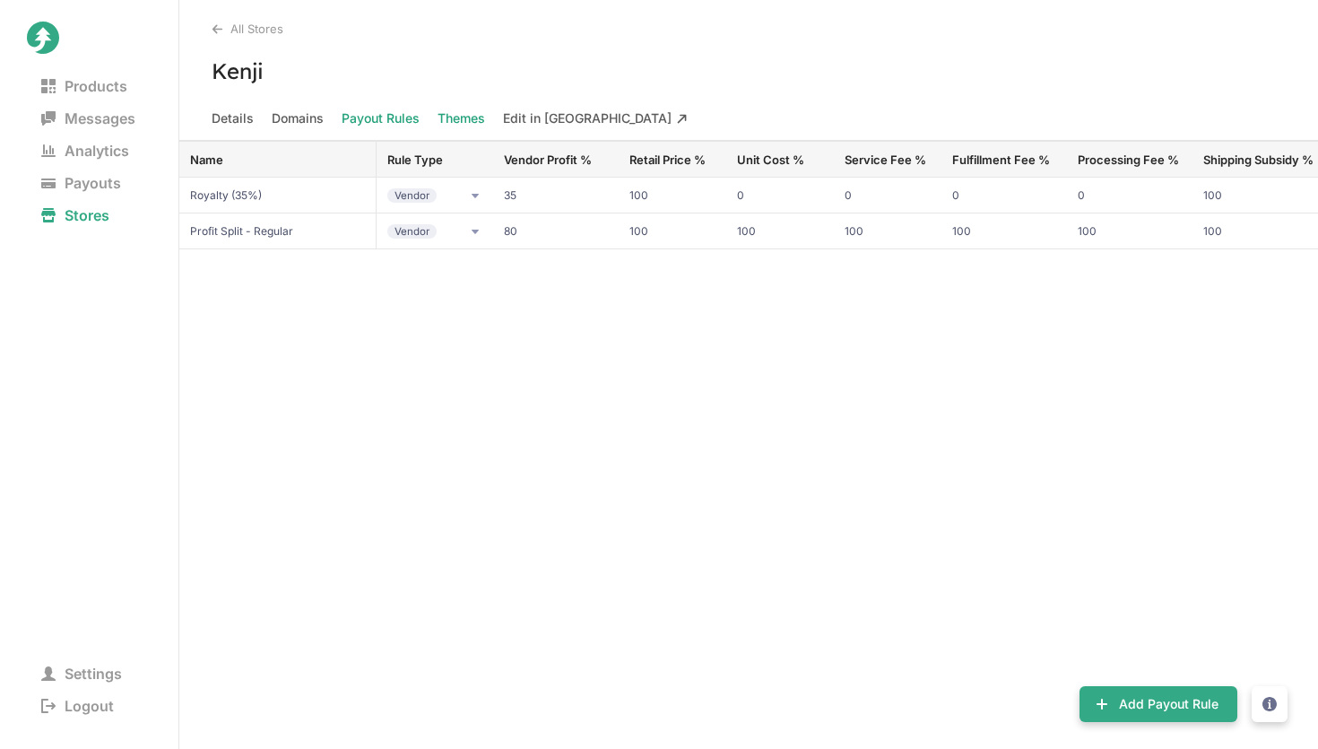
click at [457, 119] on span "Themes" at bounding box center [462, 118] width 48 height 25
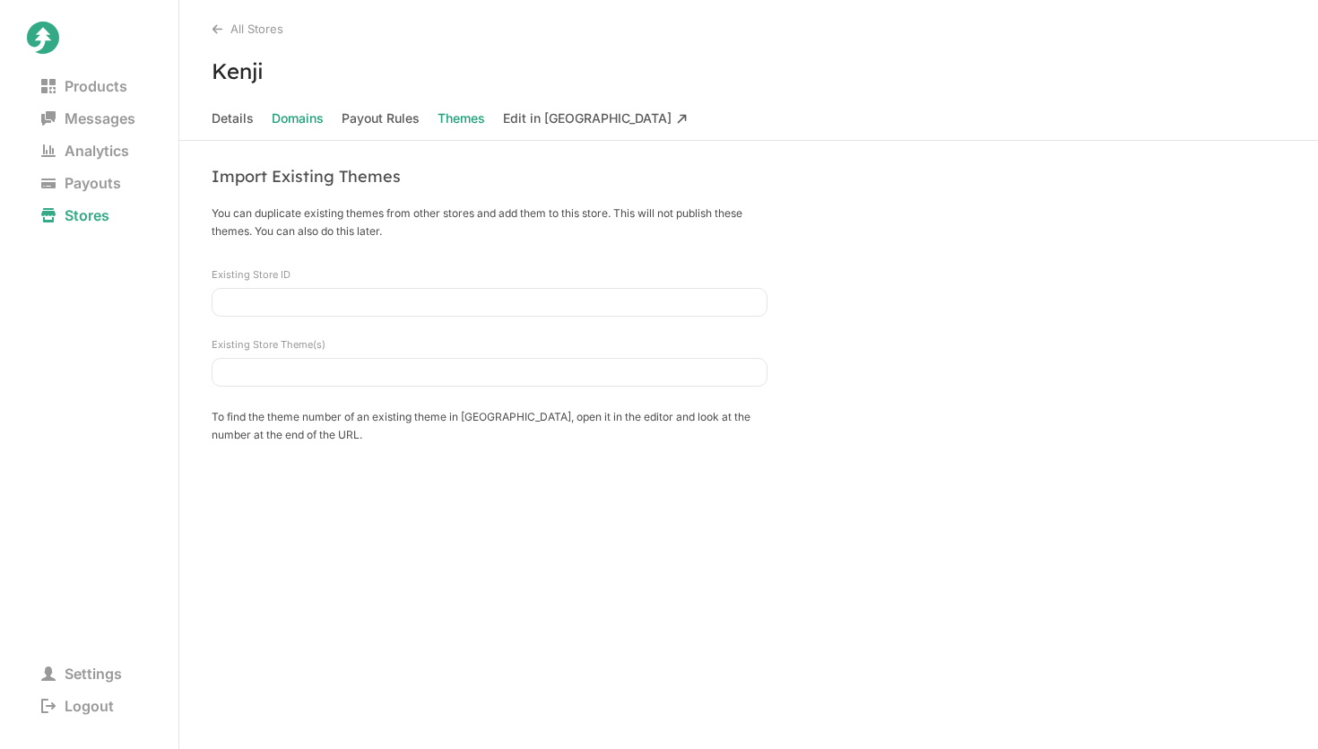
click at [291, 116] on span "Domains" at bounding box center [298, 118] width 52 height 25
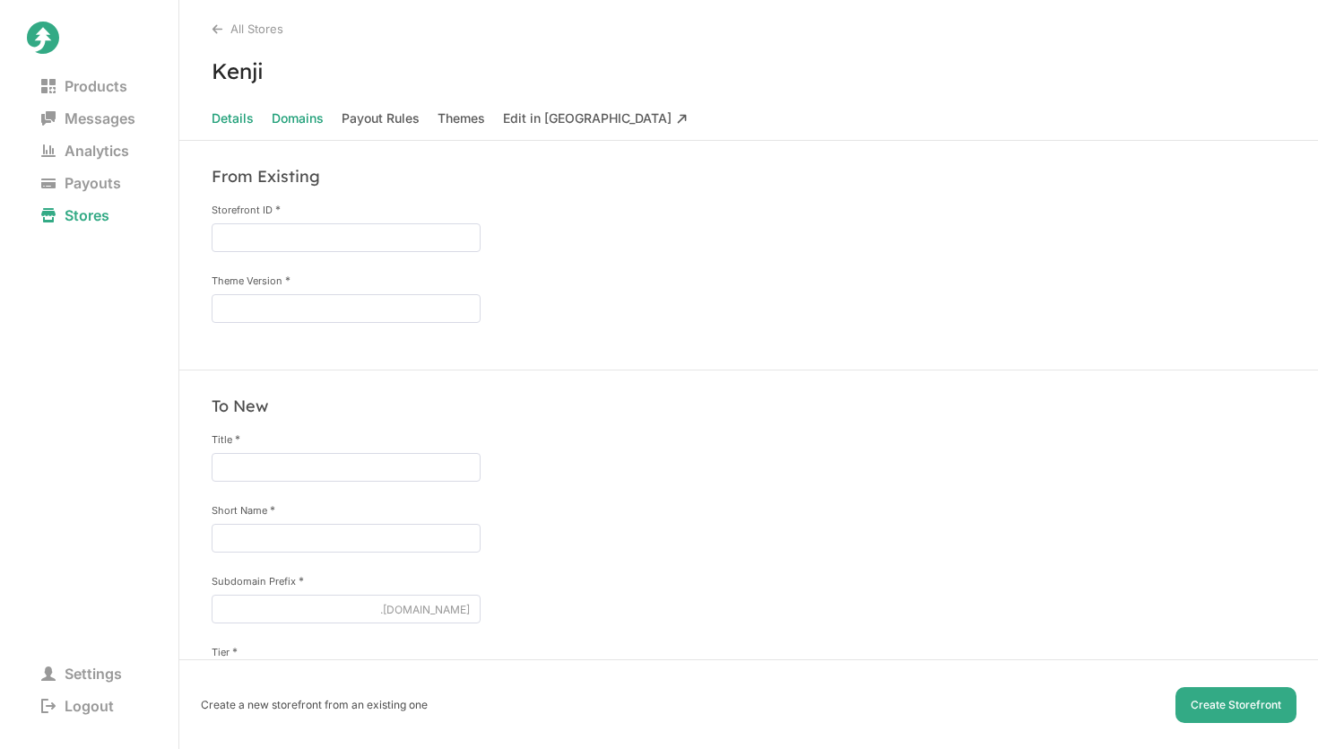
click at [238, 116] on span "Details" at bounding box center [233, 118] width 42 height 25
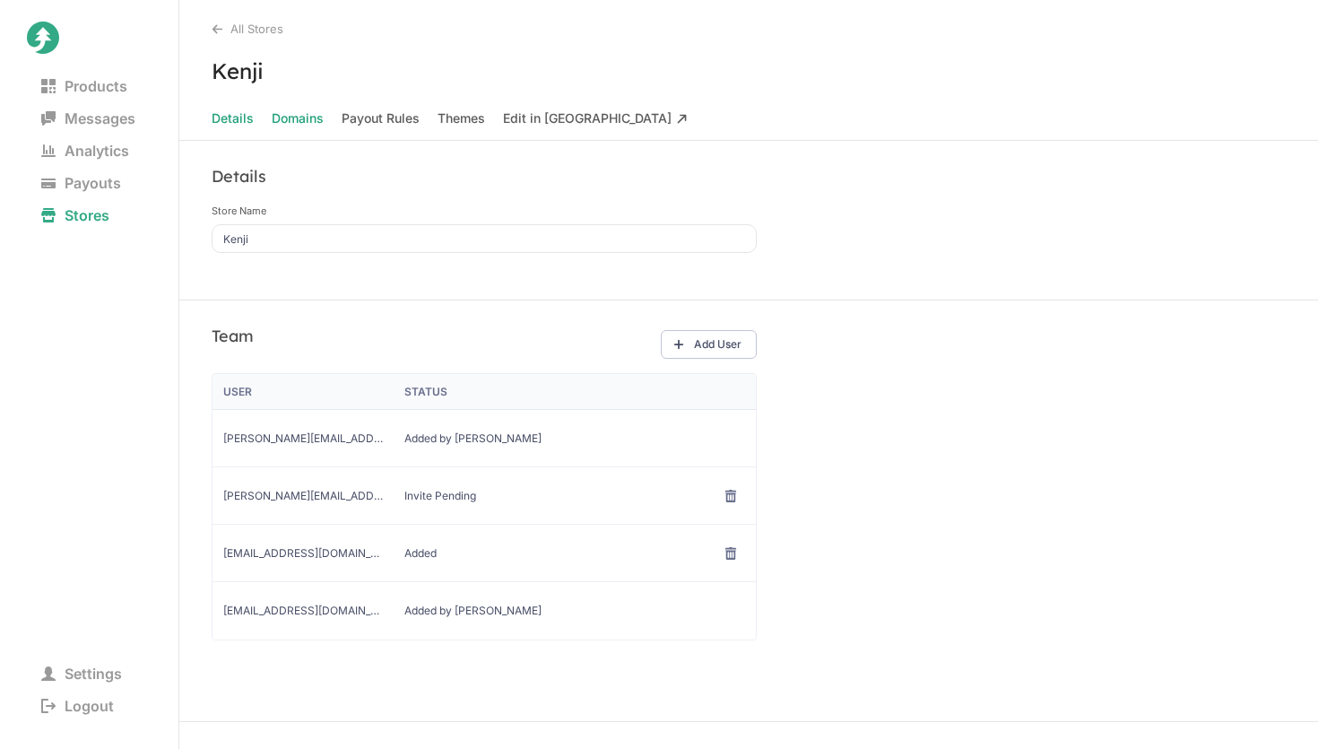
click at [293, 116] on span "Domains" at bounding box center [298, 118] width 52 height 25
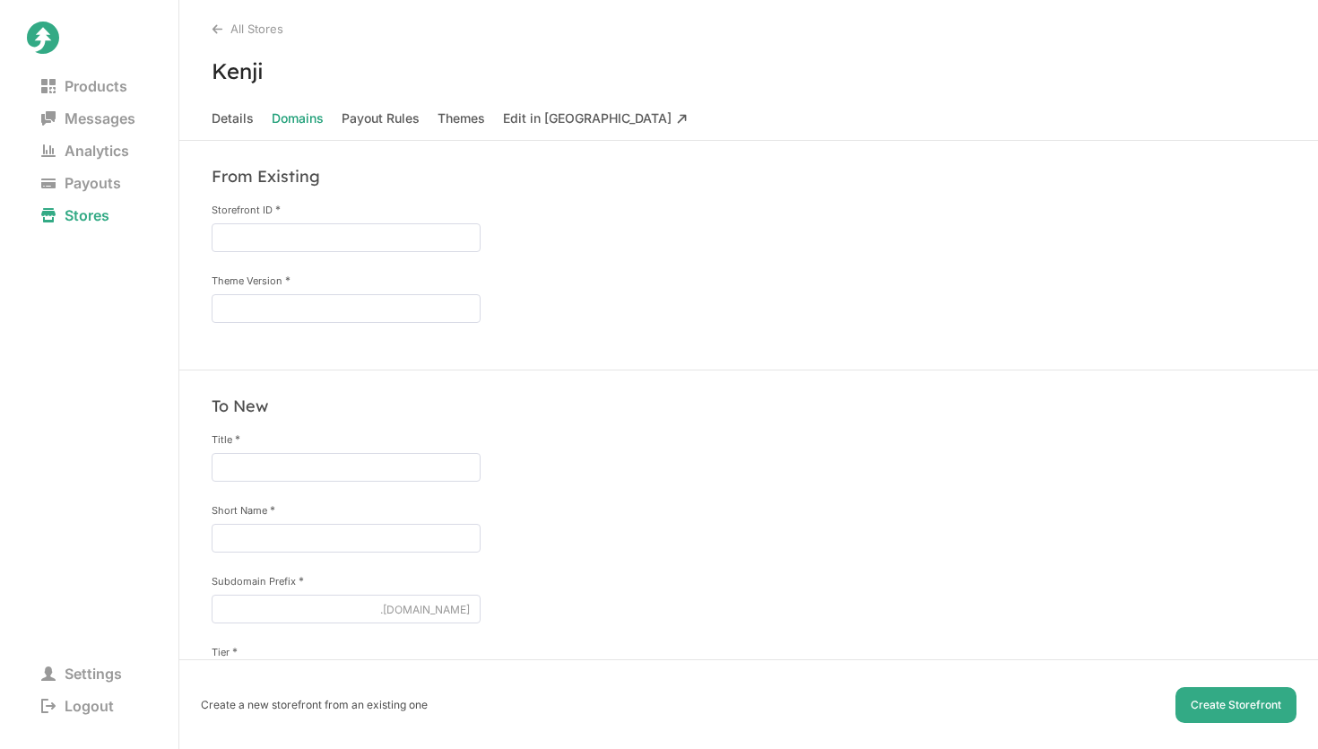
click at [433, 76] on h3 "Kenji" at bounding box center [748, 70] width 1139 height 27
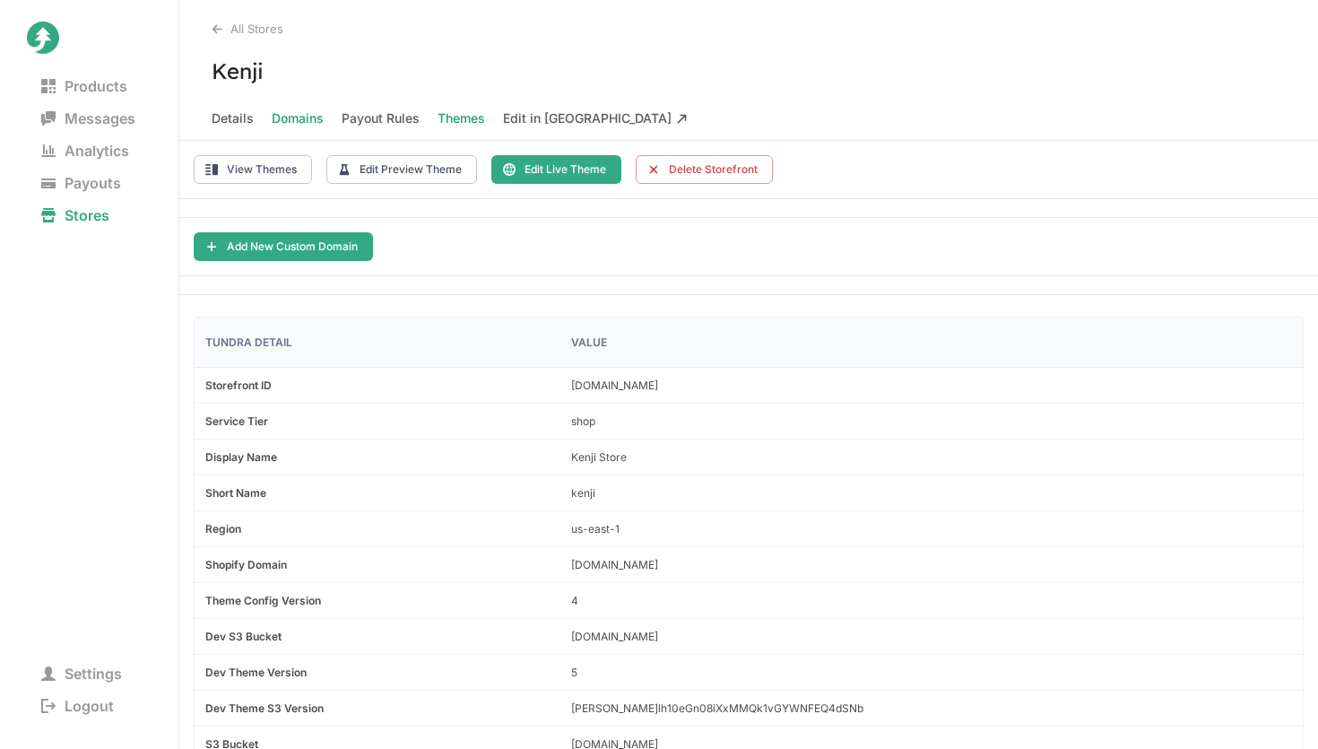
click at [460, 115] on span "Themes" at bounding box center [462, 118] width 48 height 25
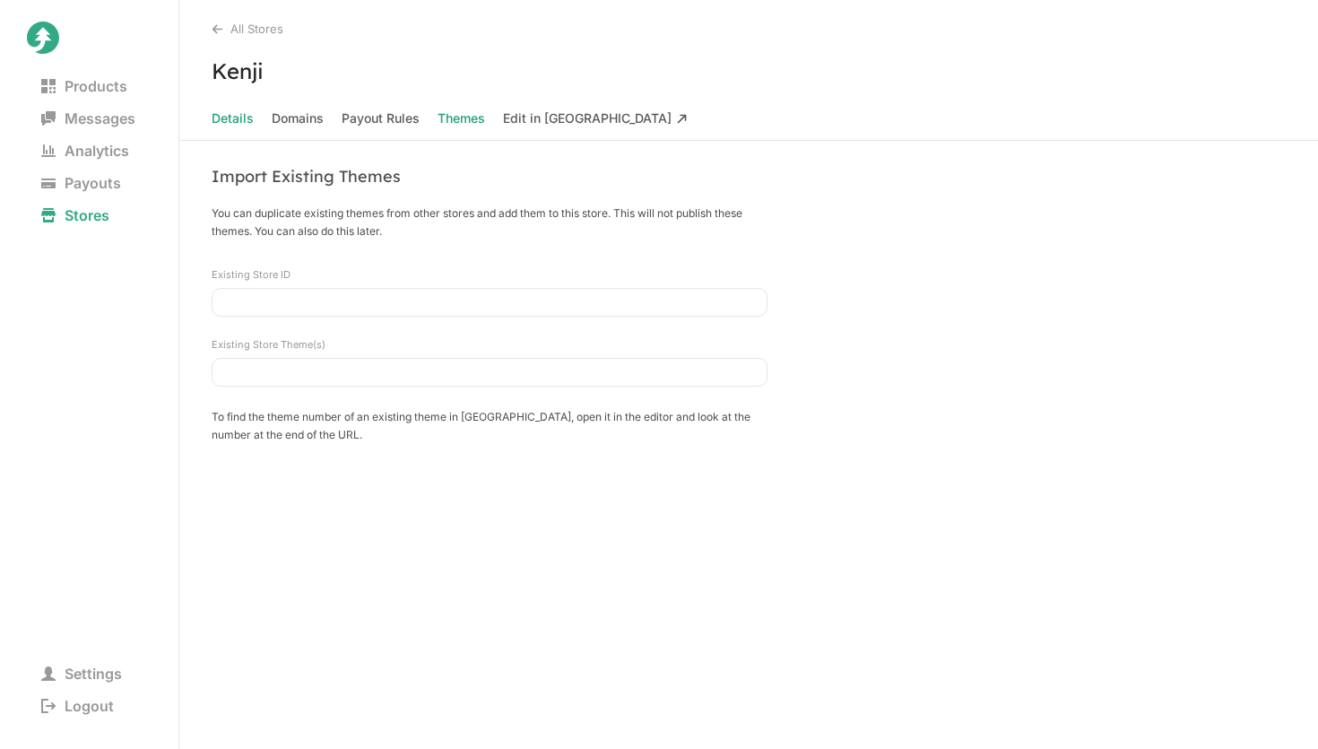
click at [232, 115] on span "Details" at bounding box center [233, 118] width 42 height 25
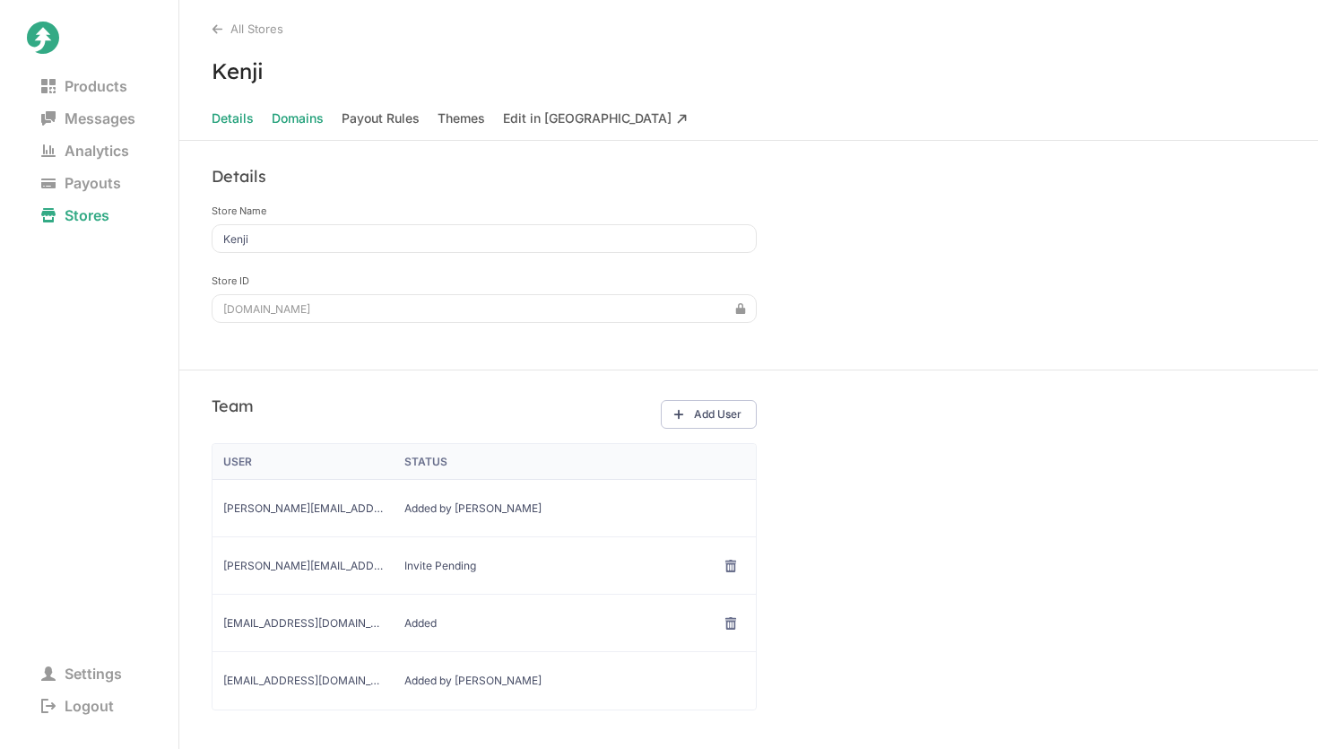
click at [282, 120] on span "Domains" at bounding box center [298, 118] width 52 height 25
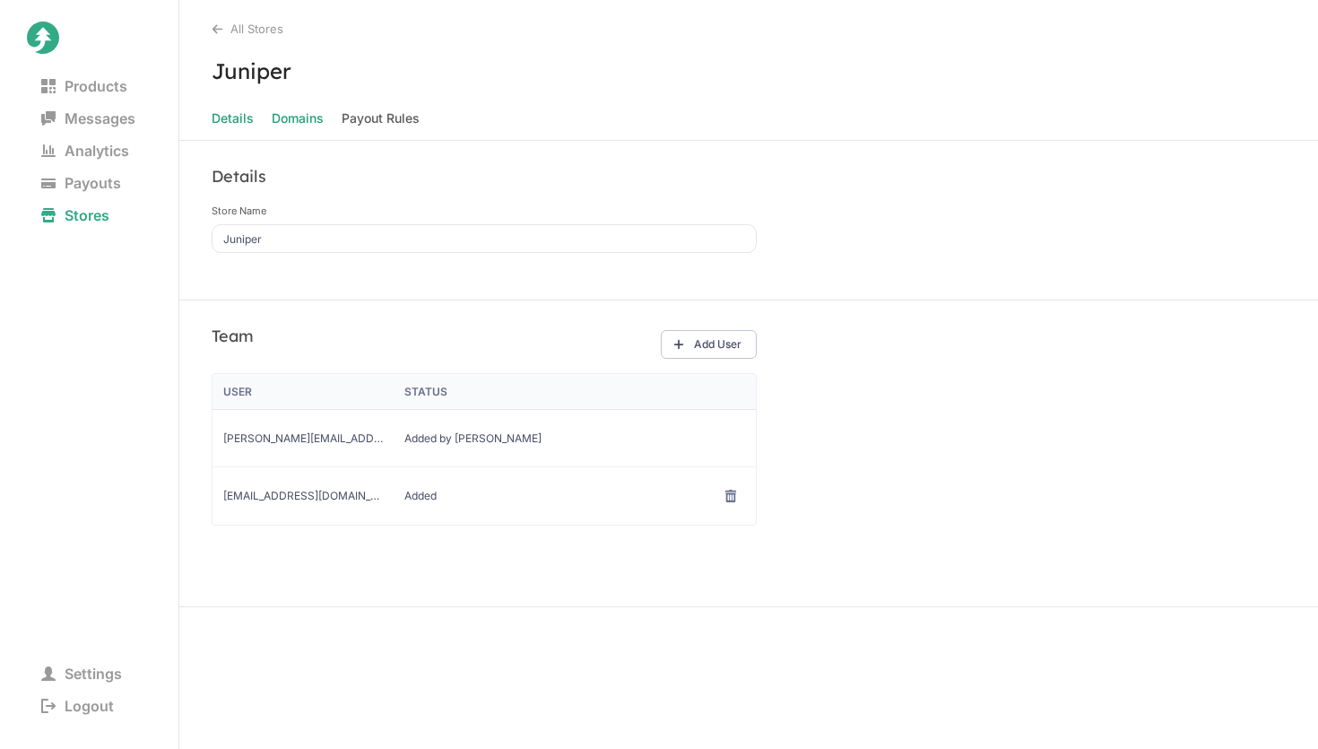
click at [303, 115] on span "Domains" at bounding box center [298, 118] width 52 height 25
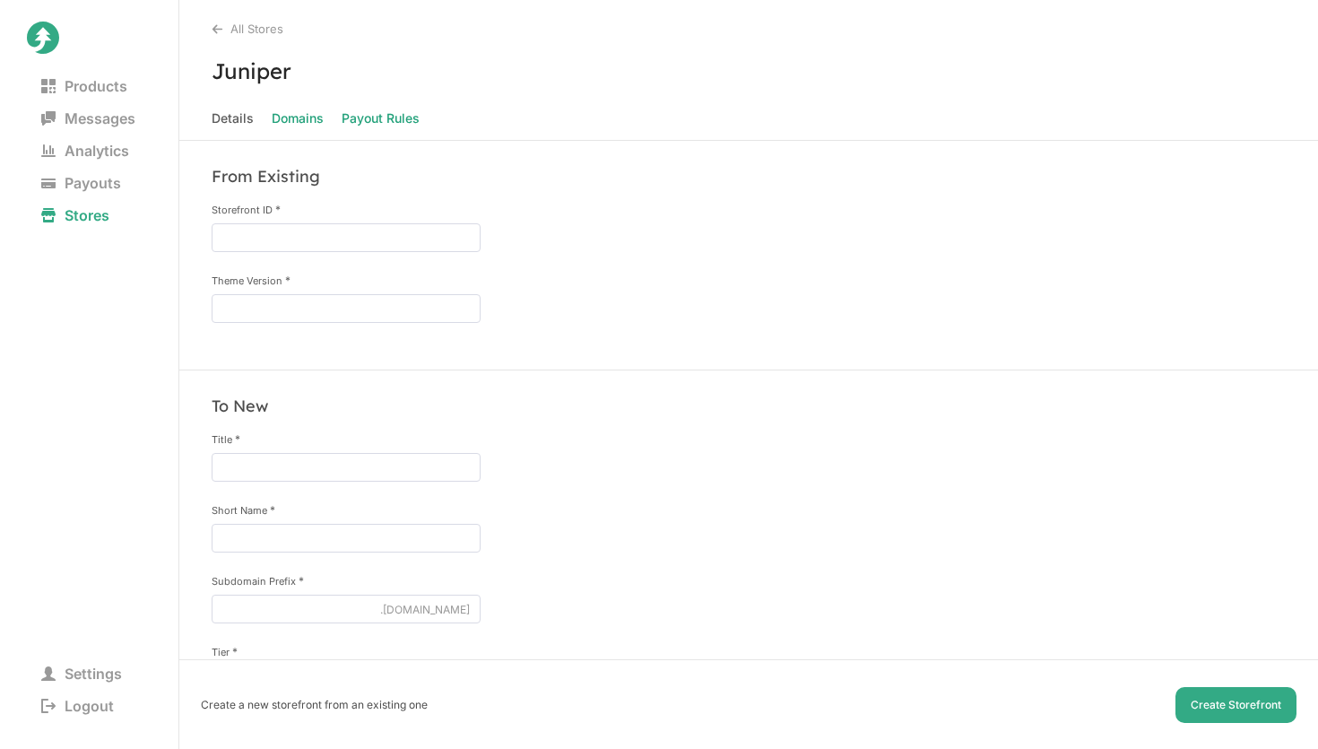
click at [364, 122] on Rules "Payout Rules" at bounding box center [381, 118] width 78 height 25
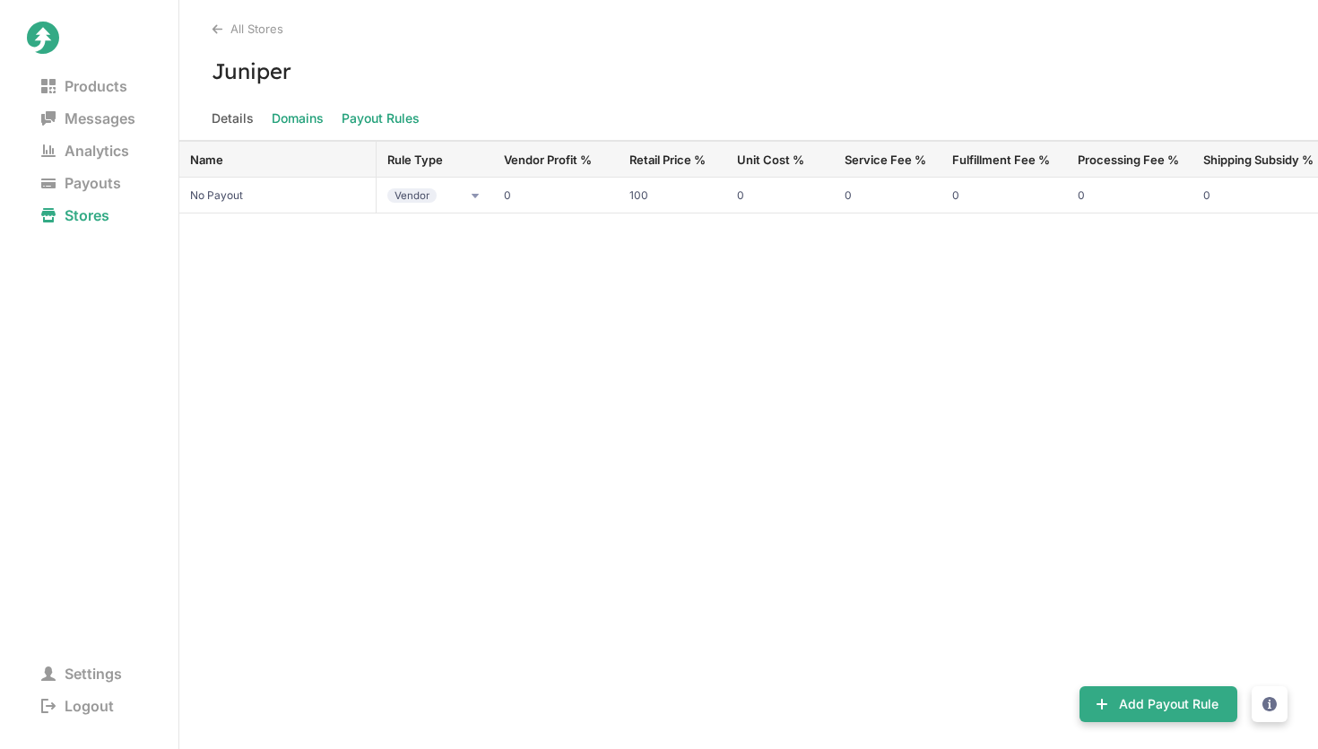
click at [309, 123] on span "Domains" at bounding box center [298, 118] width 52 height 25
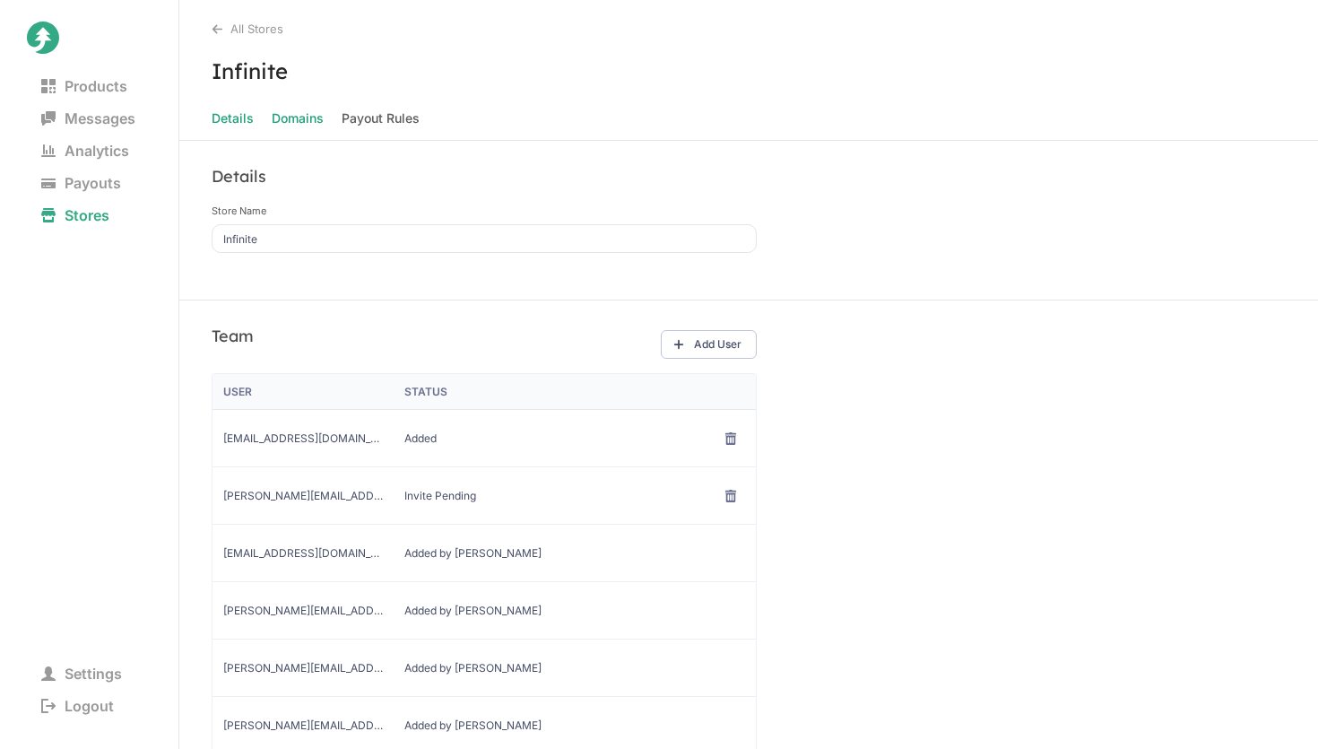
click at [303, 122] on span "Domains" at bounding box center [298, 118] width 52 height 25
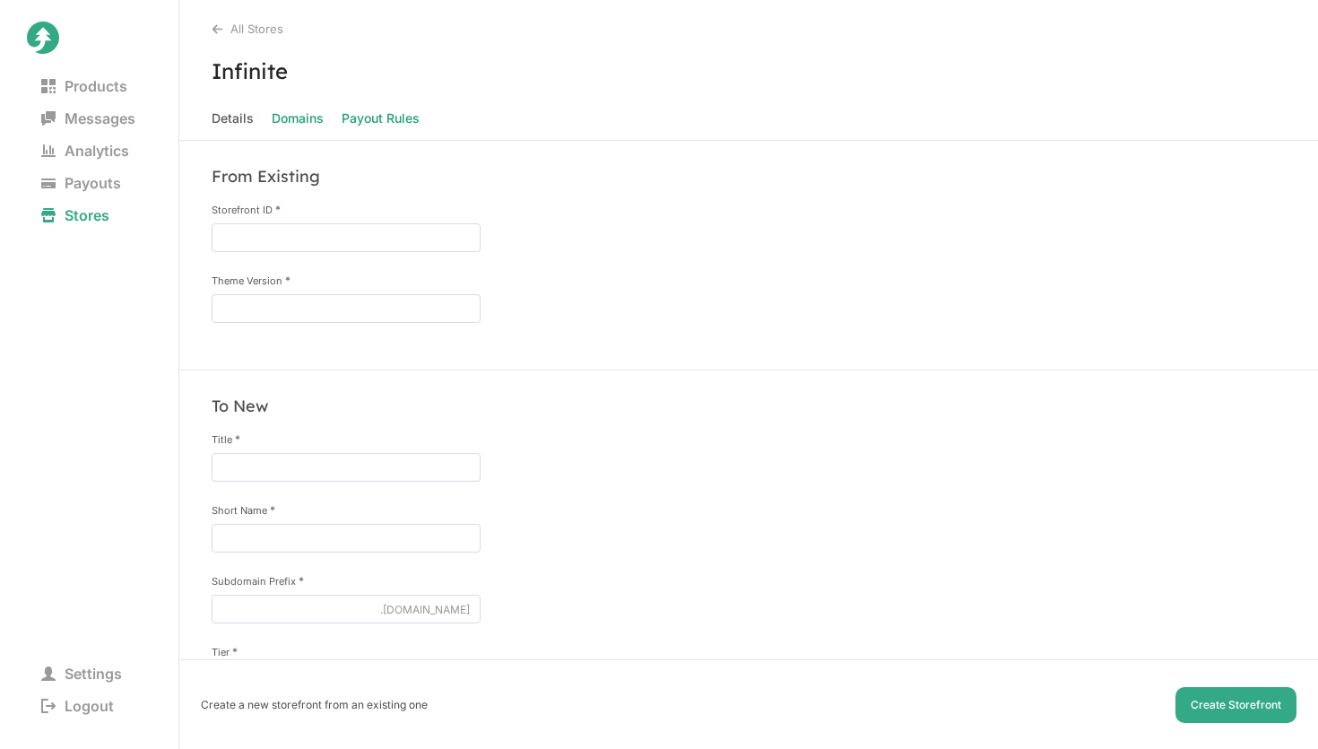
click at [377, 119] on Rules "Payout Rules" at bounding box center [381, 118] width 78 height 25
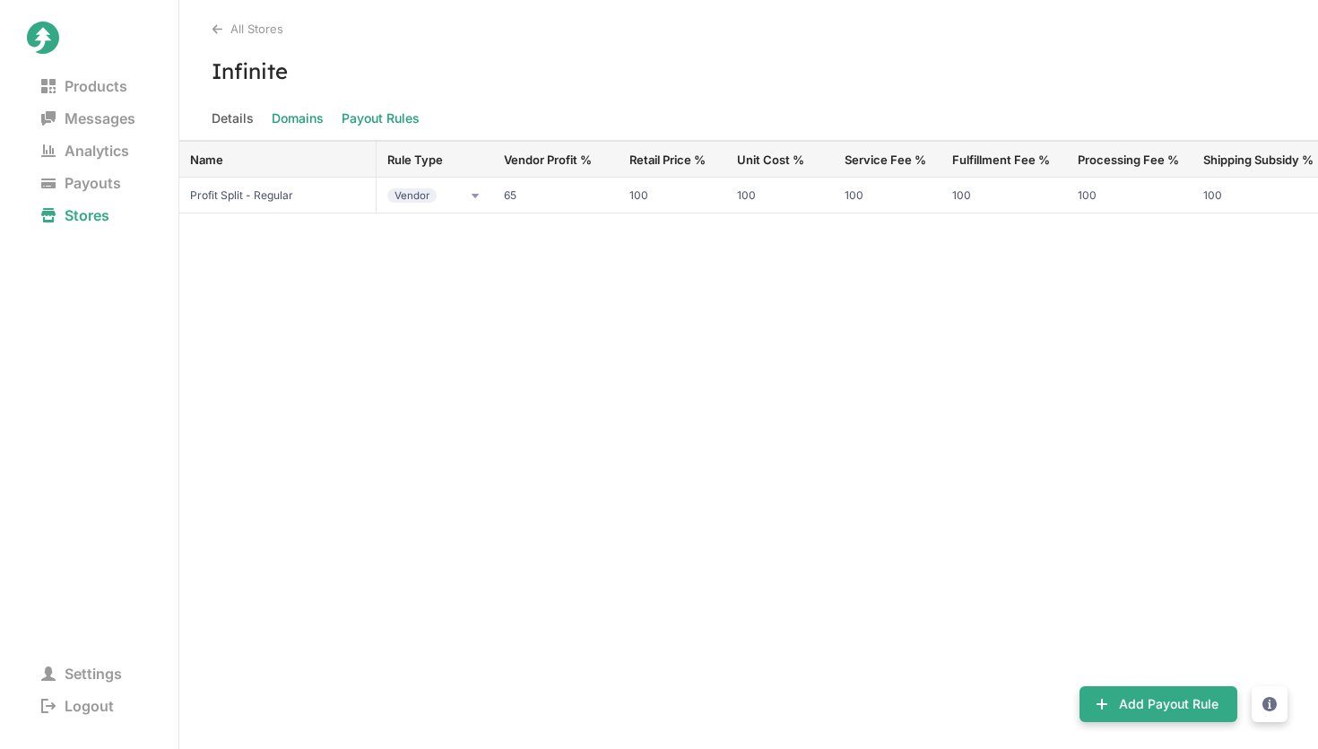
click at [292, 121] on span "Domains" at bounding box center [298, 118] width 52 height 25
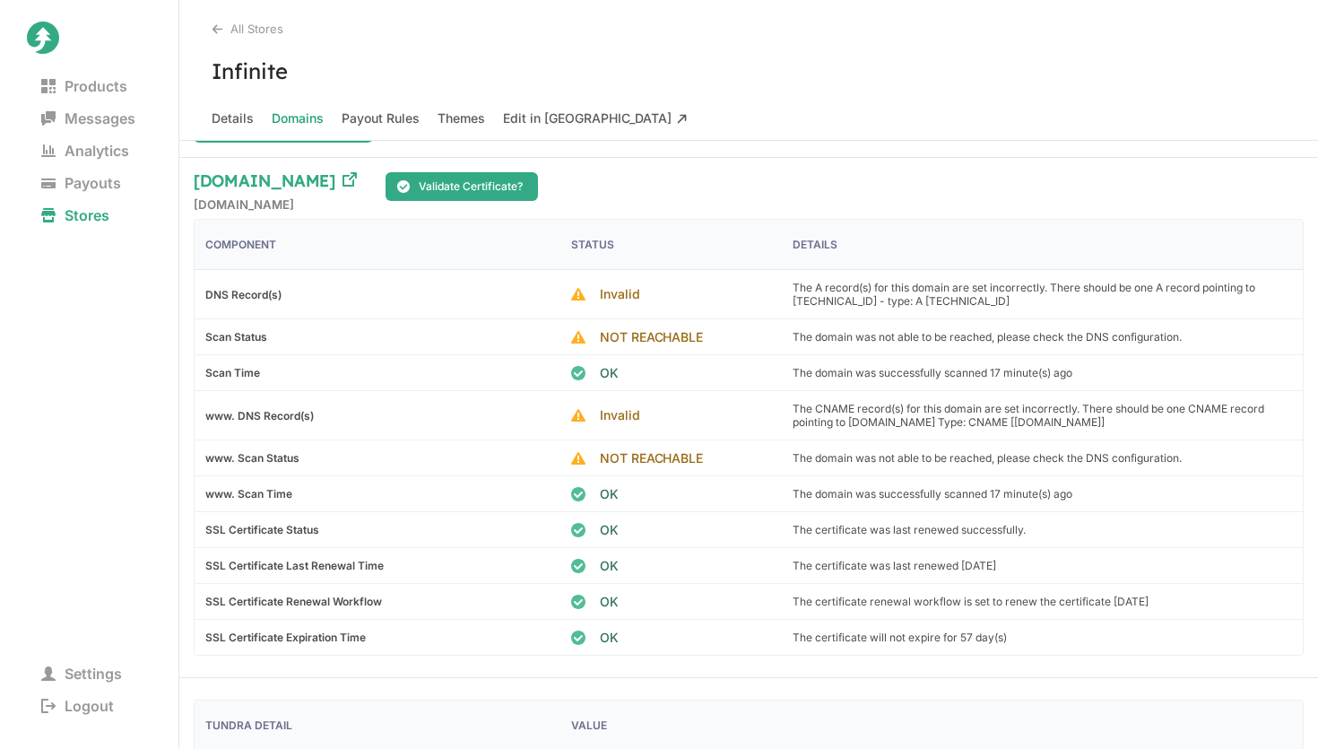
scroll to position [300, 0]
click at [231, 170] on h3 "[DOMAIN_NAME]" at bounding box center [265, 182] width 142 height 25
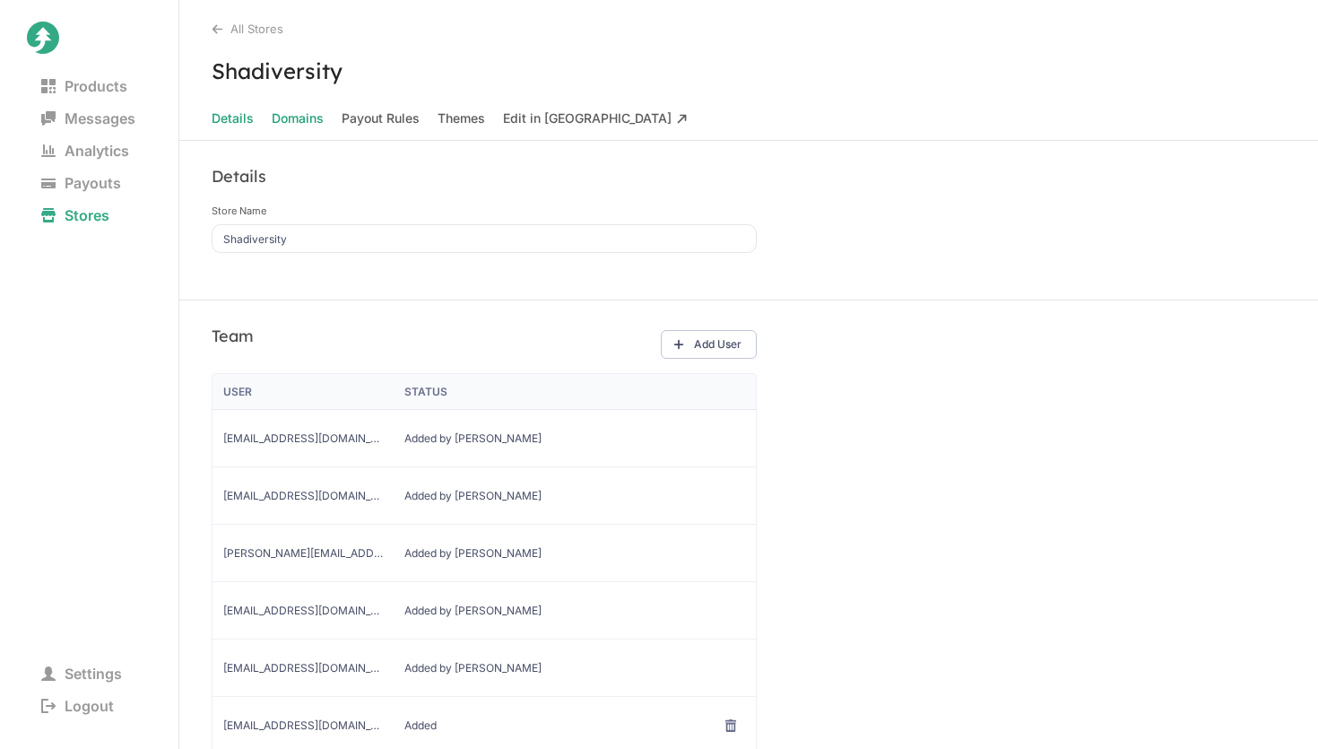
click at [302, 122] on span "Domains" at bounding box center [298, 118] width 52 height 25
click at [311, 124] on span "Domains" at bounding box center [298, 118] width 52 height 25
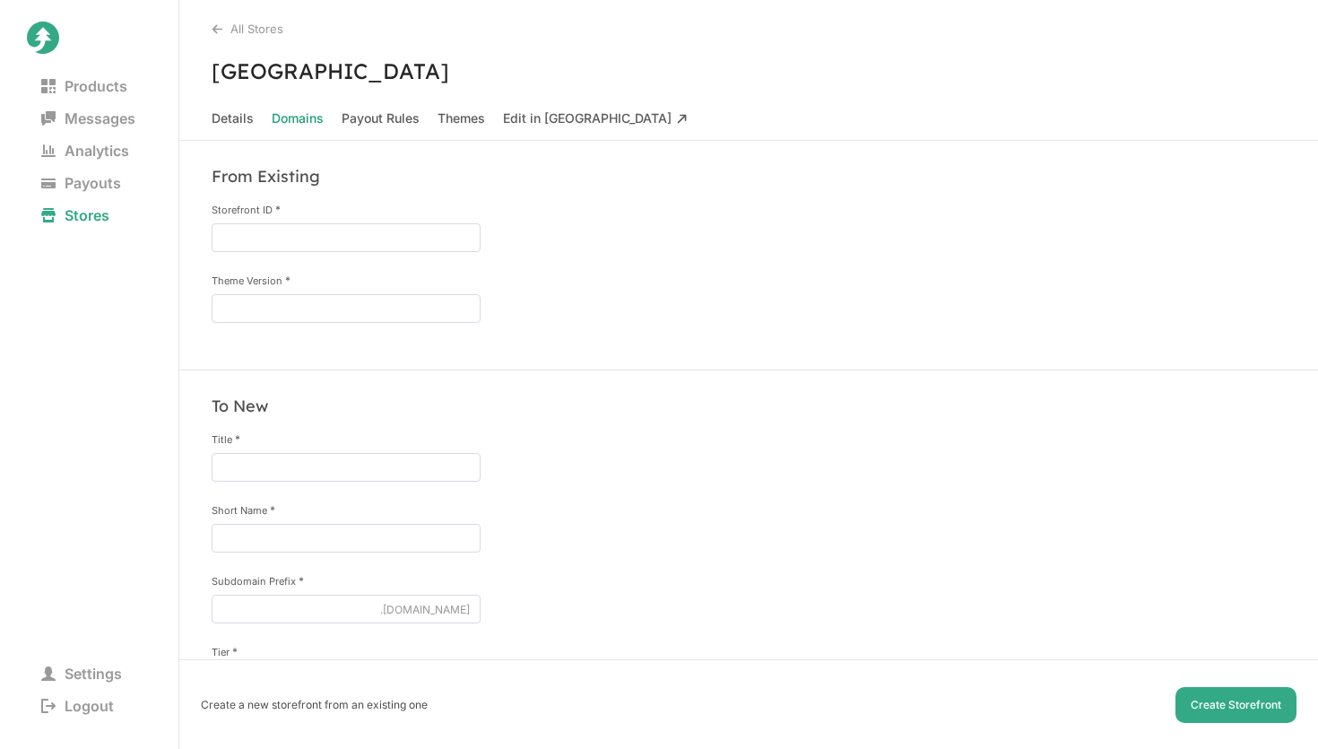
click at [540, 106] on Taiga "Edit in [GEOGRAPHIC_DATA]" at bounding box center [595, 118] width 185 height 25
